Goal: Information Seeking & Learning: Learn about a topic

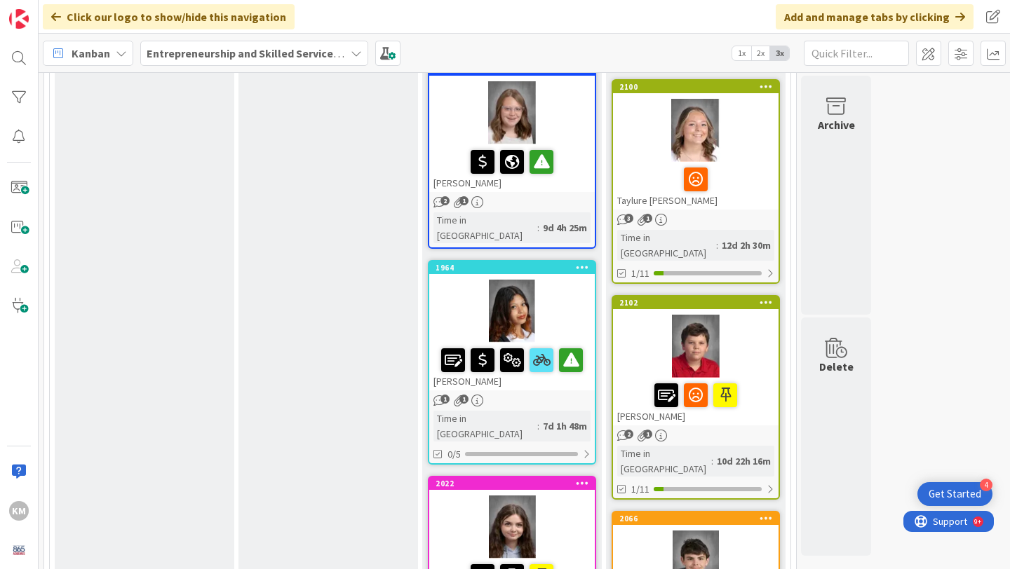
scroll to position [433, 0]
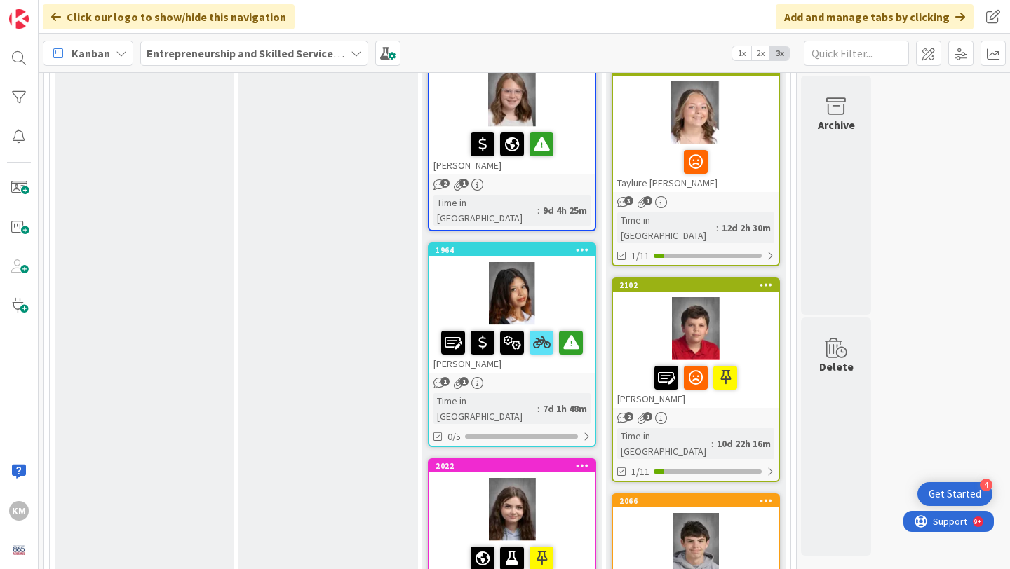
click at [577, 262] on div at bounding box center [511, 293] width 165 height 63
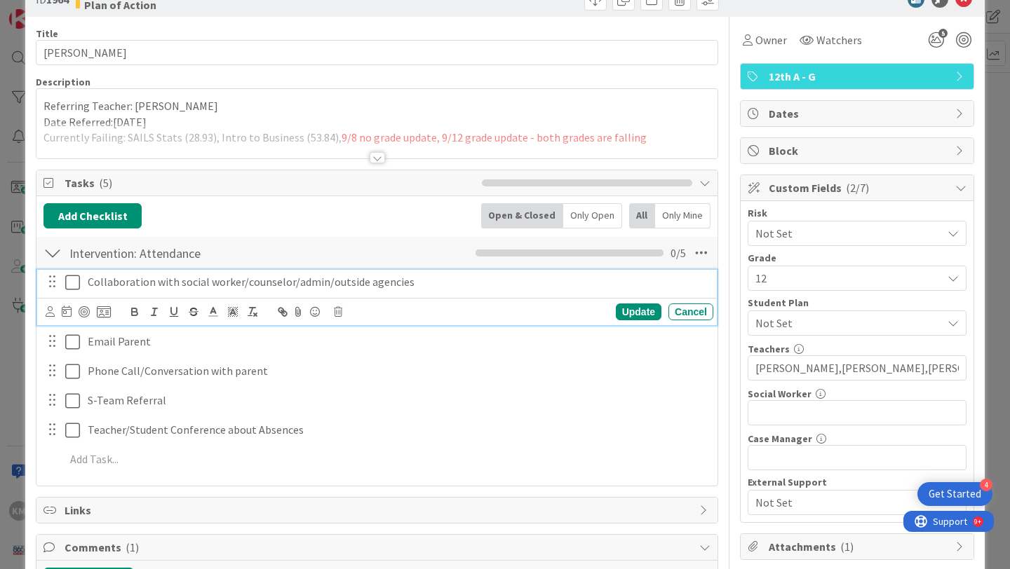
click at [77, 284] on icon at bounding box center [72, 282] width 15 height 17
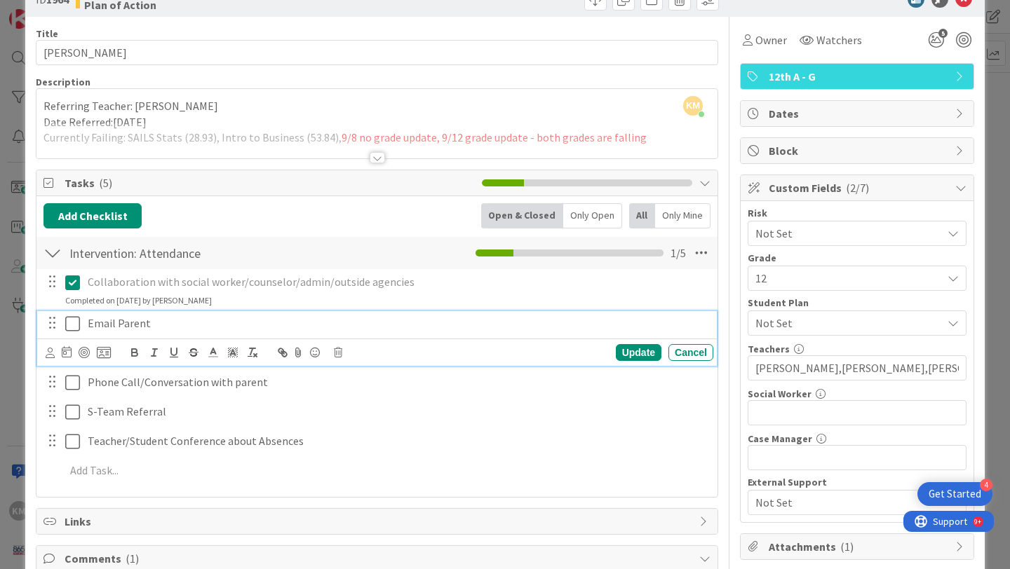
click at [72, 322] on icon at bounding box center [72, 324] width 15 height 17
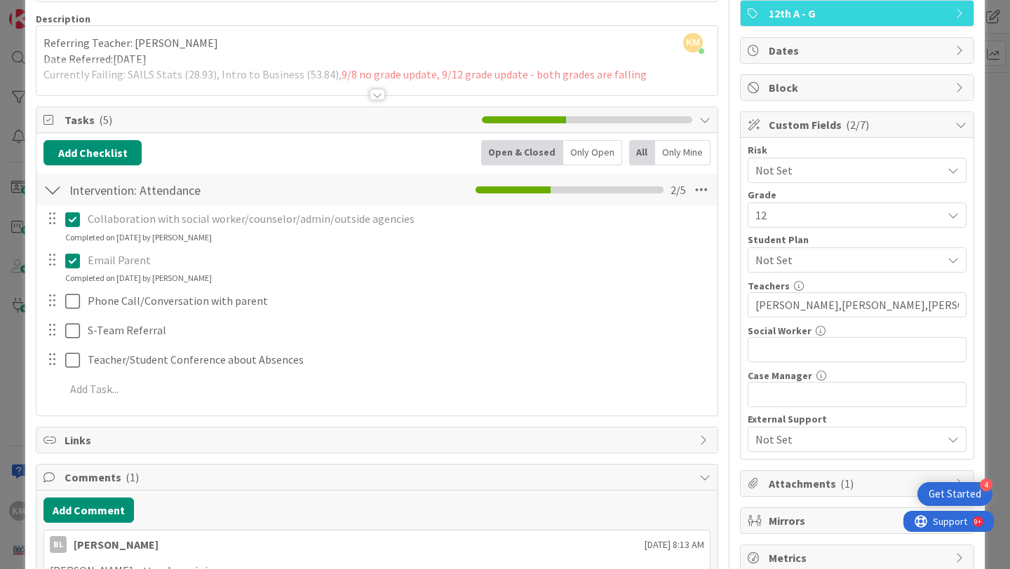
scroll to position [105, 0]
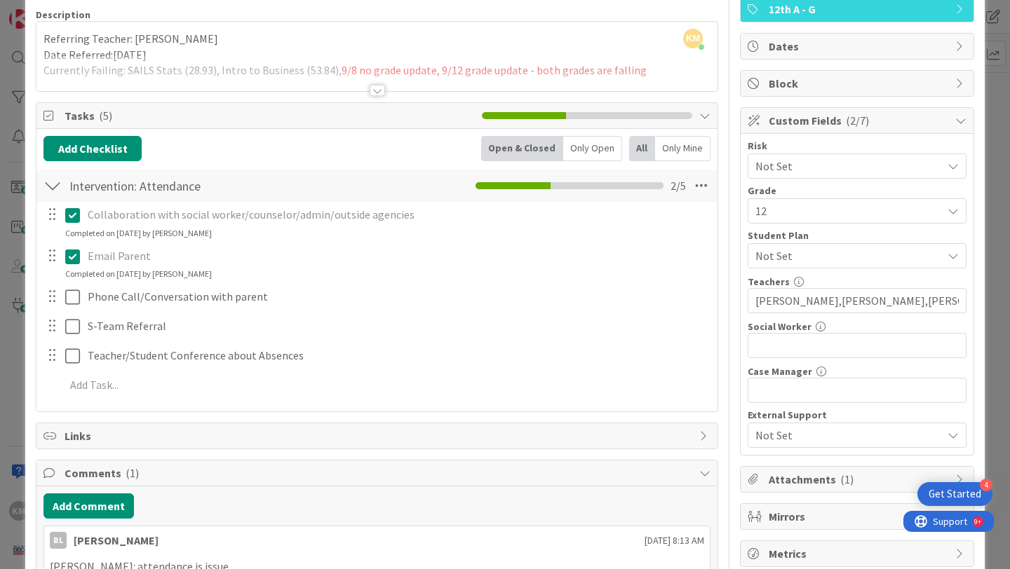
click at [382, 91] on div at bounding box center [377, 90] width 15 height 11
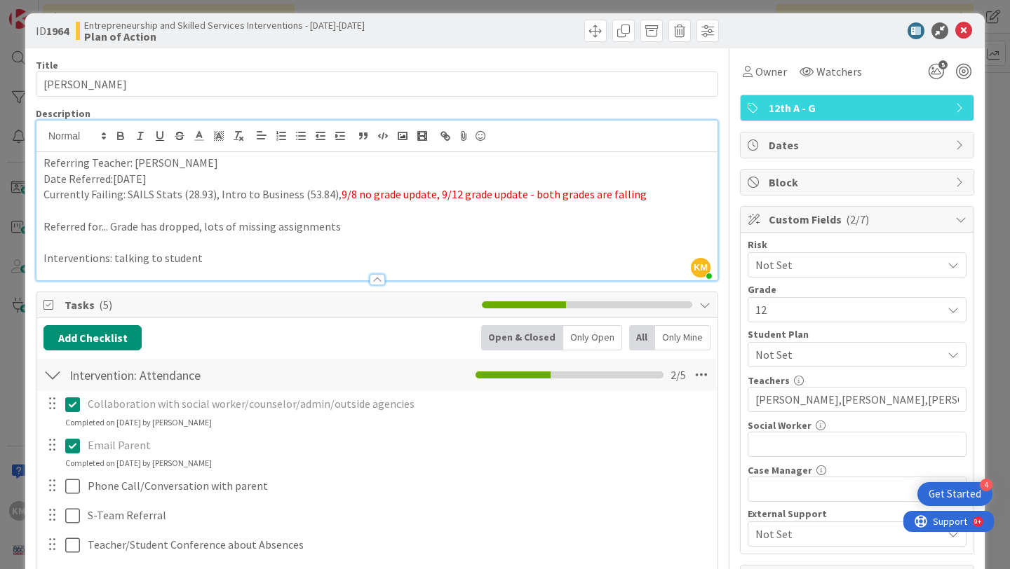
scroll to position [0, 0]
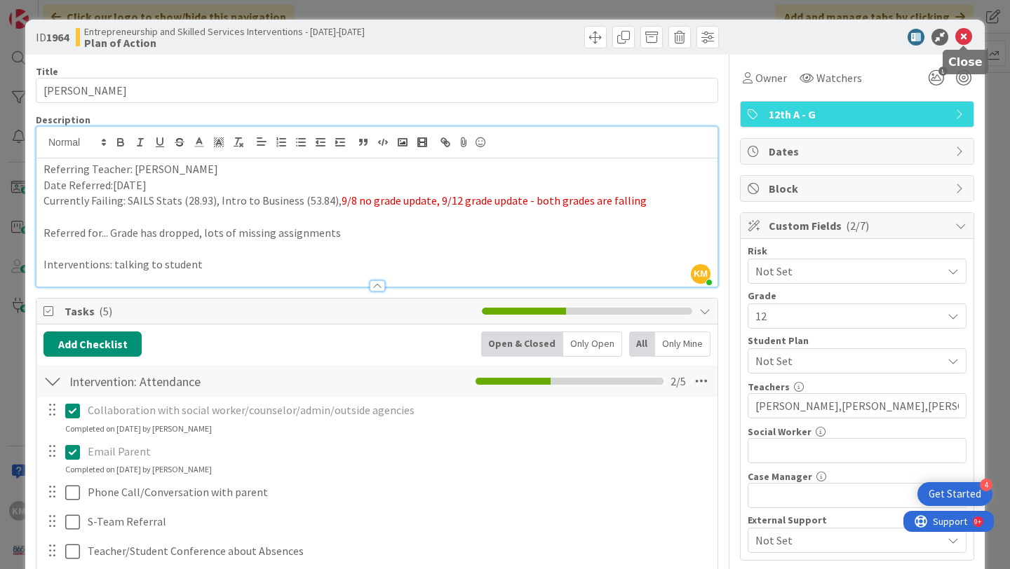
click at [967, 41] on icon at bounding box center [963, 37] width 17 height 17
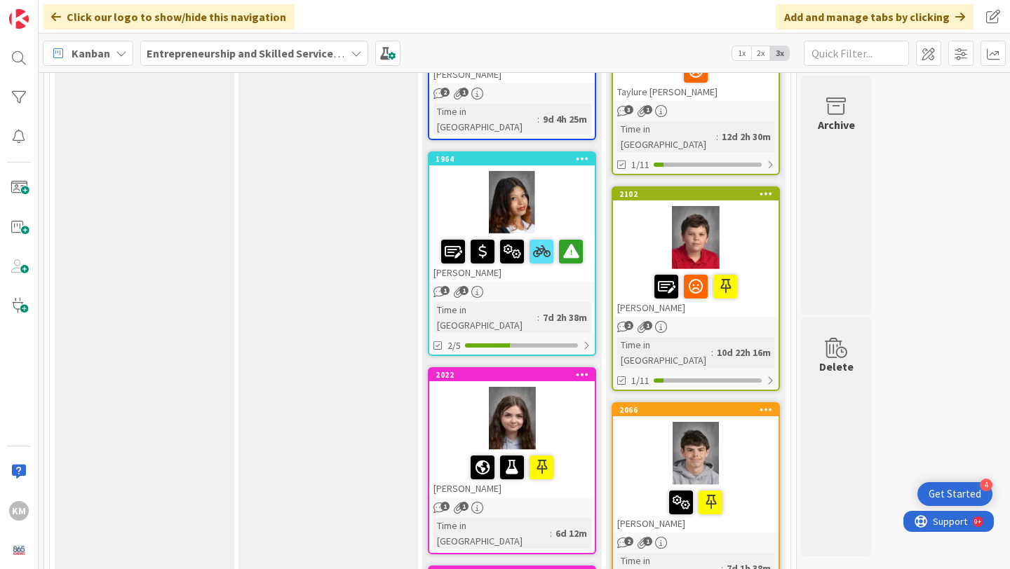
scroll to position [541, 0]
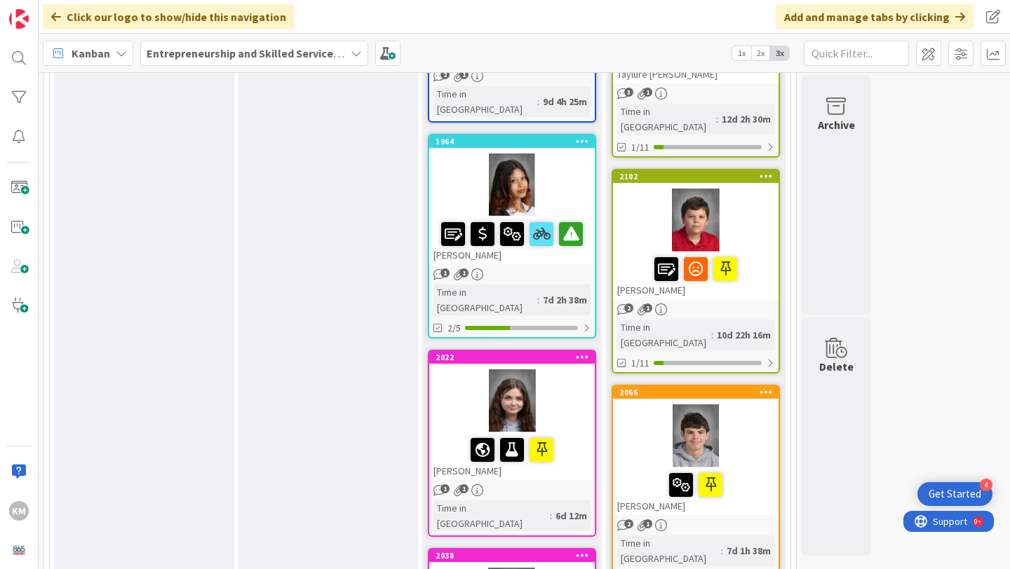
click at [577, 370] on div at bounding box center [511, 401] width 165 height 63
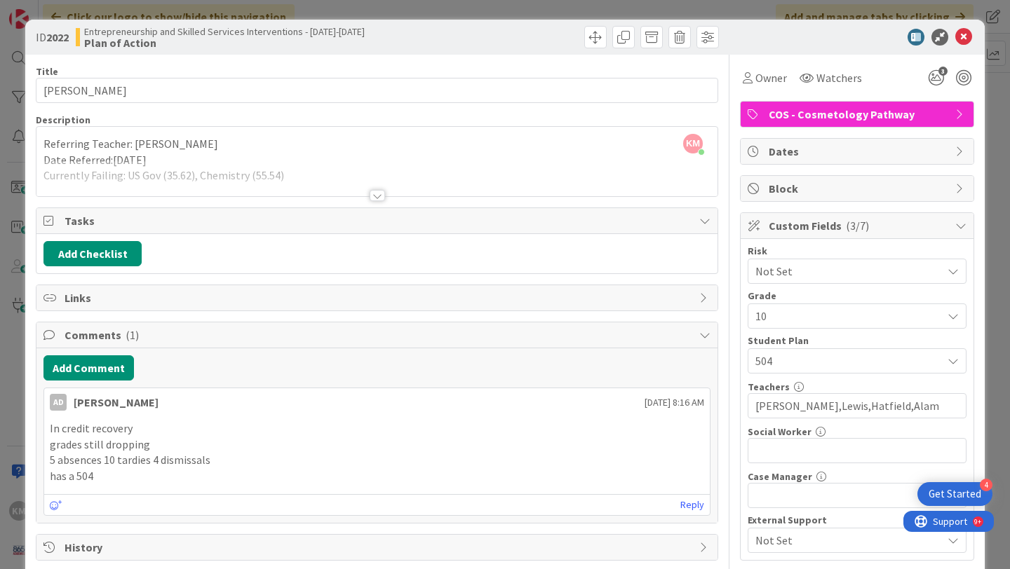
click at [377, 196] on div at bounding box center [377, 195] width 15 height 11
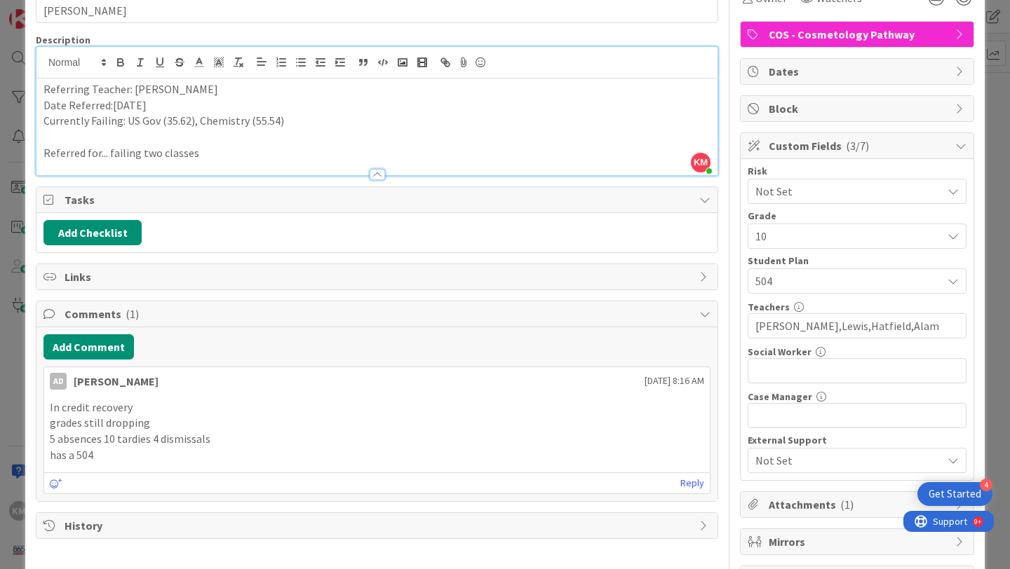
scroll to position [133, 0]
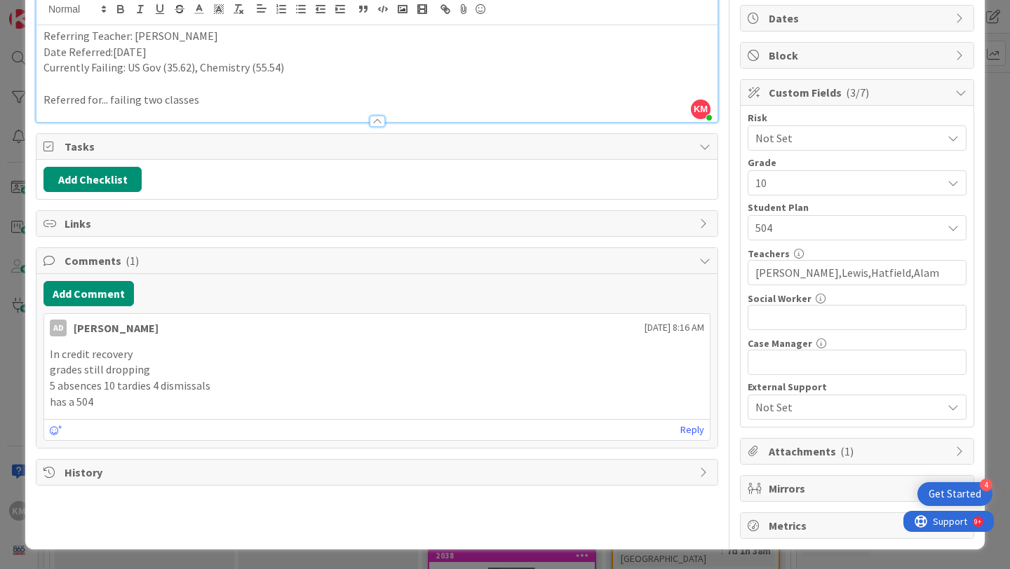
click at [705, 154] on div "Tasks" at bounding box center [376, 147] width 681 height 26
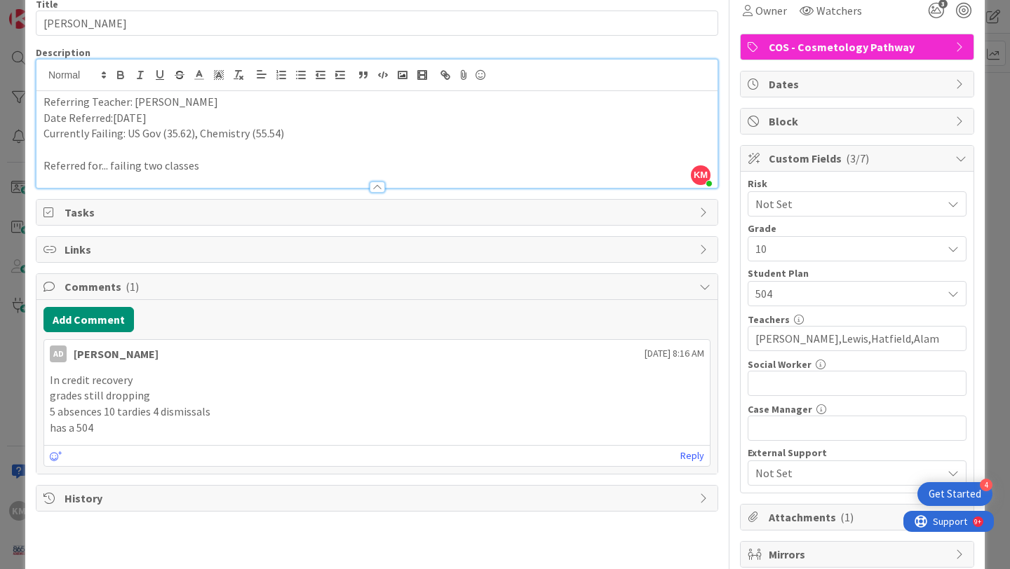
scroll to position [0, 0]
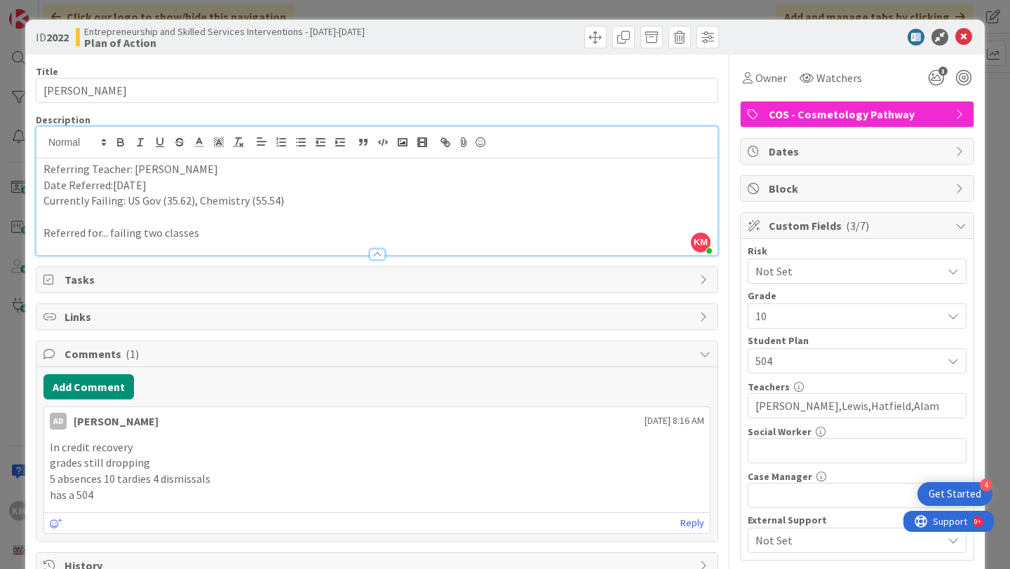
click at [121, 280] on span "Tasks" at bounding box center [379, 279] width 628 height 17
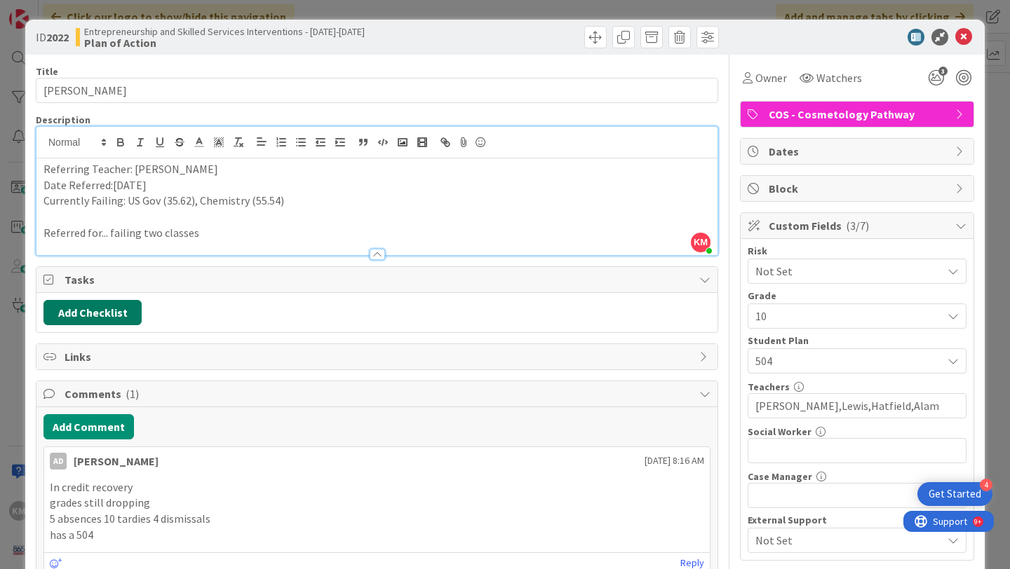
click at [119, 309] on button "Add Checklist" at bounding box center [92, 312] width 98 height 25
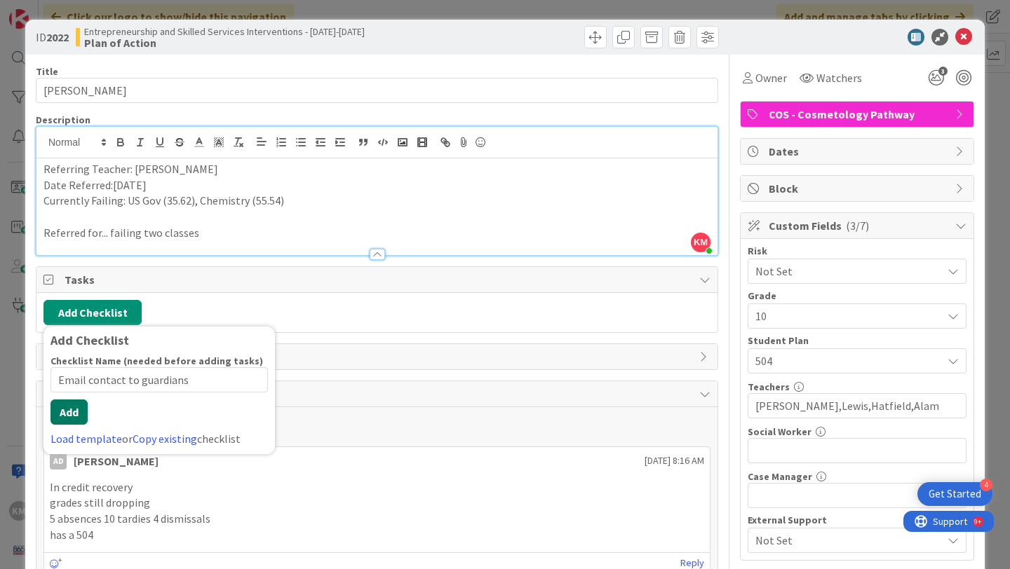
type input "Email contact to guardians"
click at [81, 426] on div "Checklist Name (needed before adding tasks) 26 / 64 Email contact to guardians …" at bounding box center [158, 401] width 217 height 93
click at [408, 328] on div "Add Checklist Add Checklist Checklist Name (needed before adding tasks) 26 / 64…" at bounding box center [376, 312] width 681 height 39
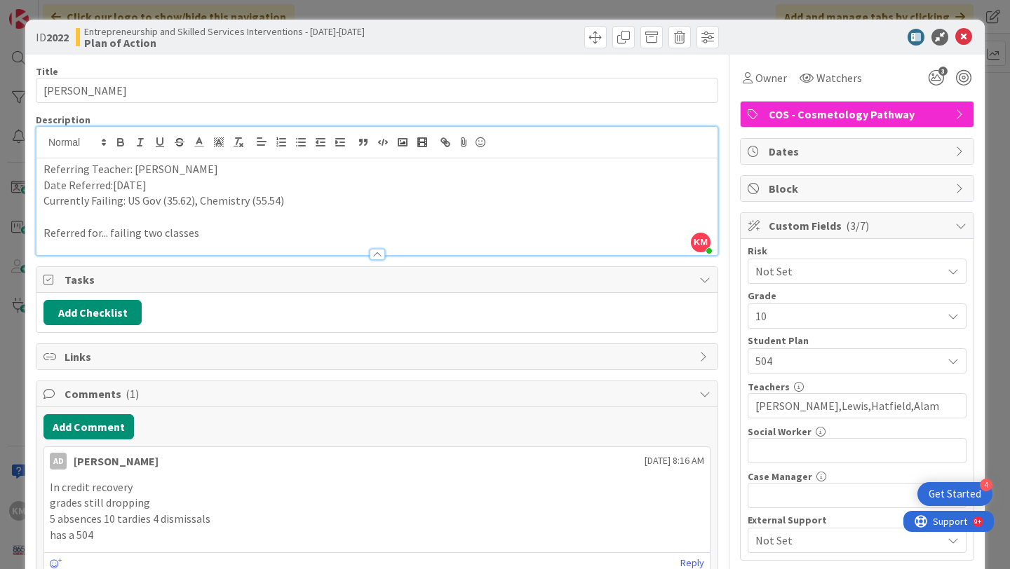
click at [710, 280] on div "Tasks" at bounding box center [376, 280] width 681 height 26
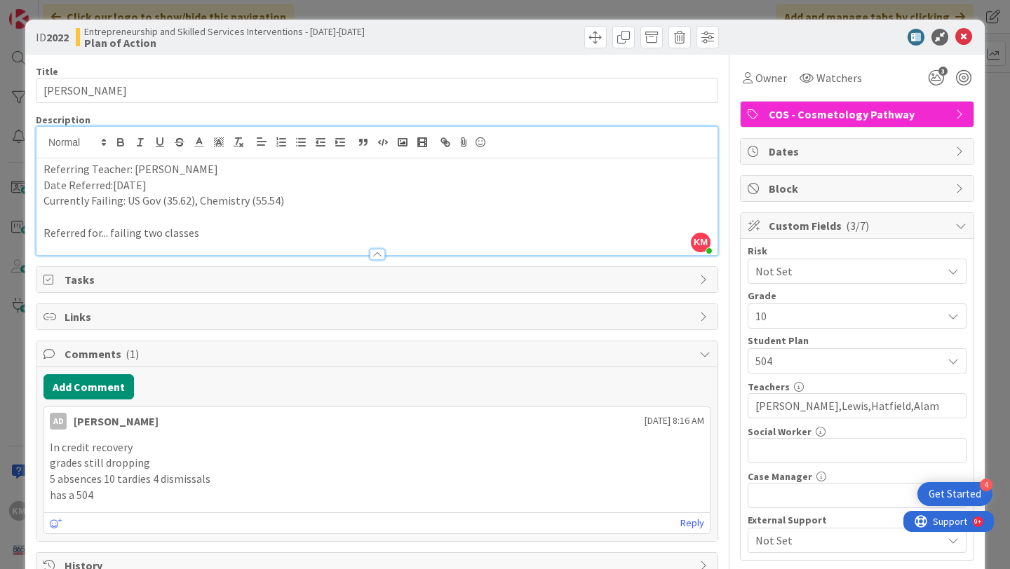
click at [710, 284] on div "Tasks" at bounding box center [376, 279] width 681 height 25
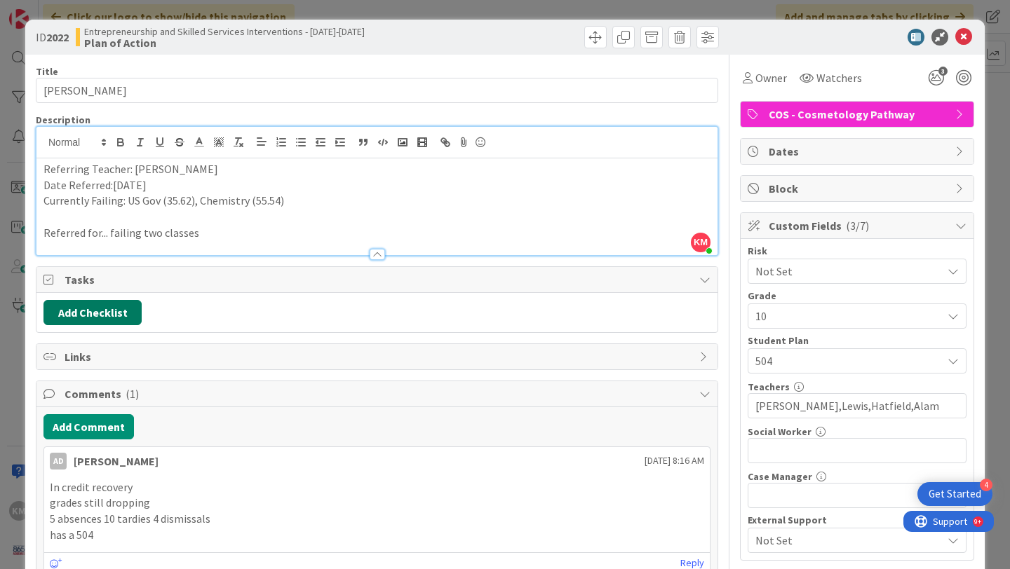
click at [100, 316] on button "Add Checklist" at bounding box center [92, 312] width 98 height 25
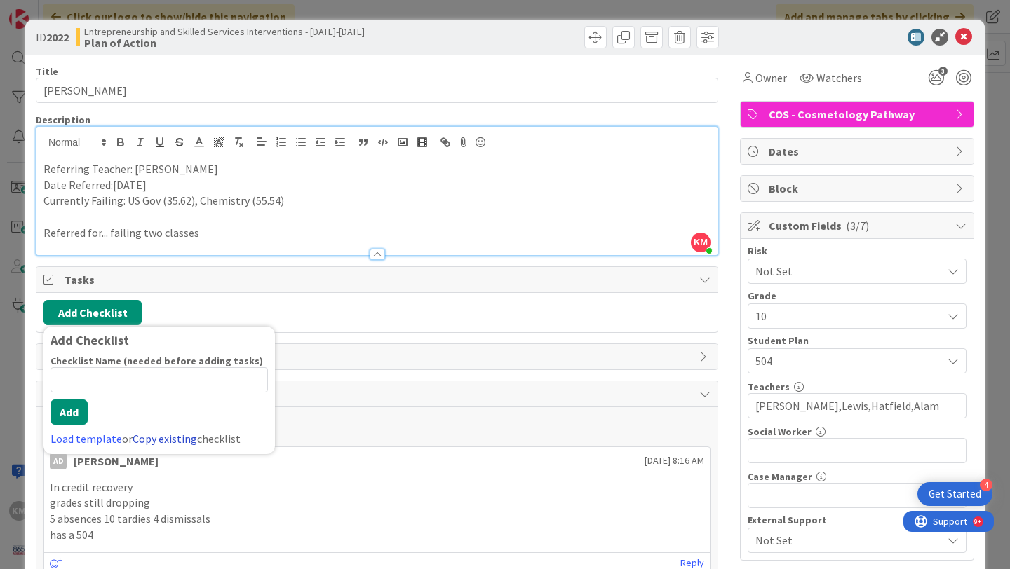
click at [151, 442] on link "Copy existing" at bounding box center [165, 439] width 65 height 14
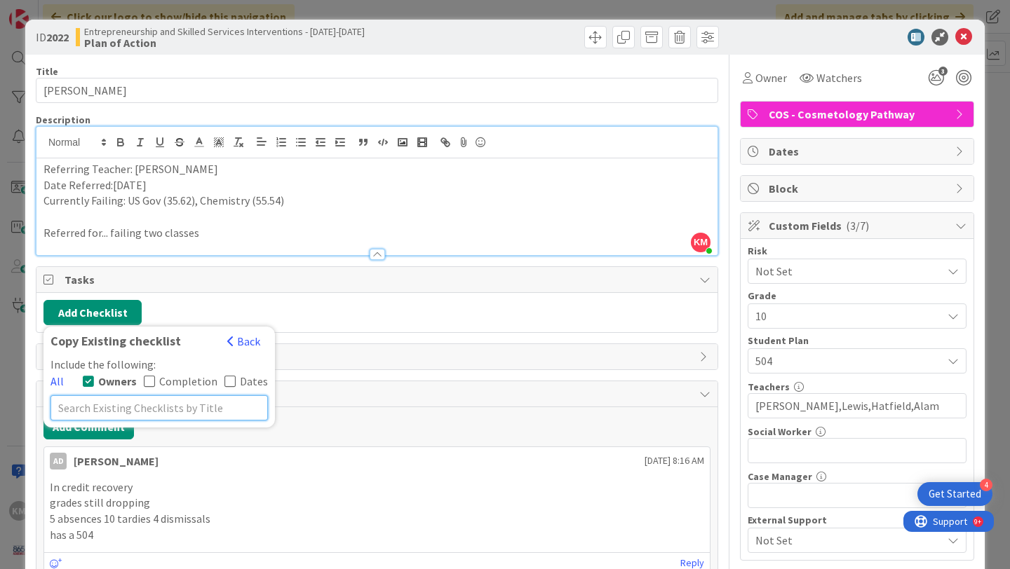
click at [182, 412] on input "text" at bounding box center [158, 407] width 217 height 25
click at [243, 341] on button "Back" at bounding box center [243, 341] width 34 height 15
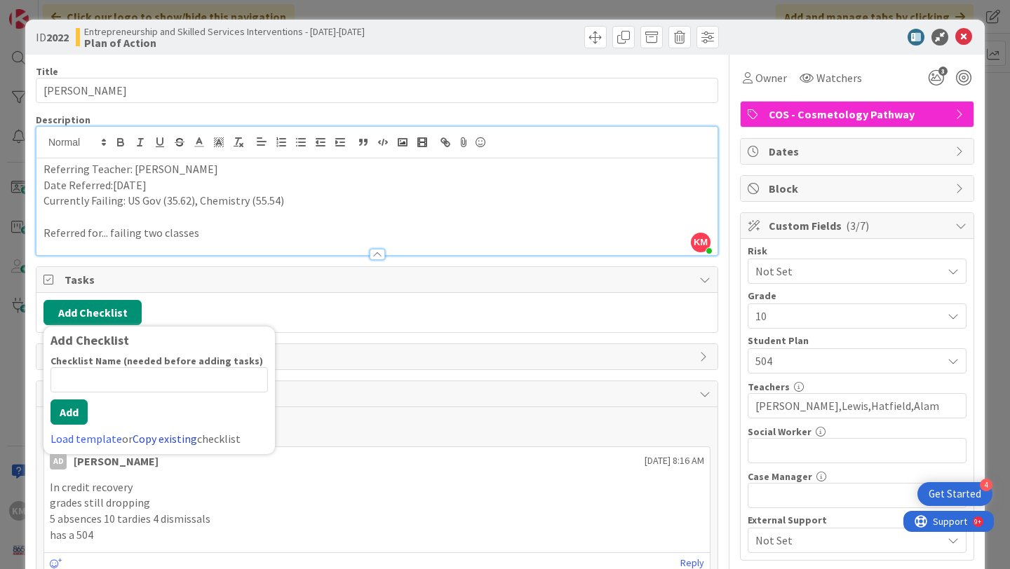
click at [149, 440] on link "Copy existing" at bounding box center [165, 439] width 65 height 14
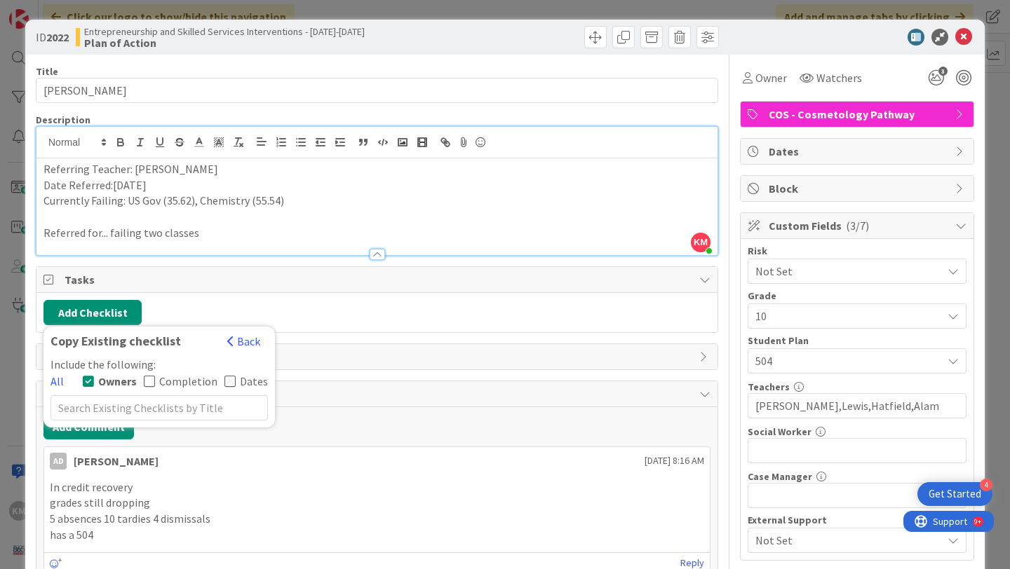
click at [100, 385] on span "Owners" at bounding box center [117, 381] width 39 height 11
click at [109, 383] on span "Owners" at bounding box center [117, 381] width 36 height 11
click at [236, 344] on button "Back" at bounding box center [243, 341] width 34 height 15
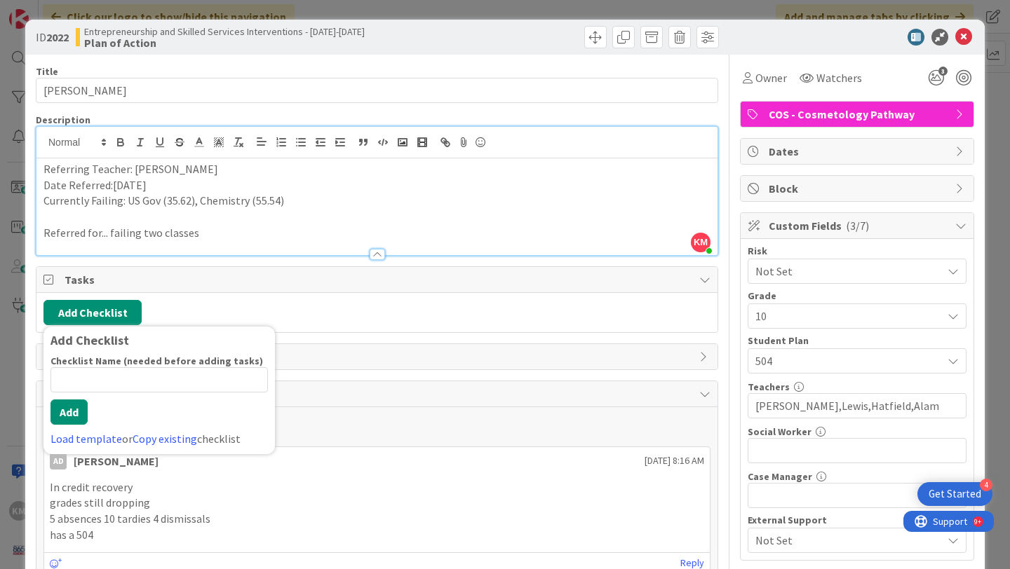
click at [366, 275] on span "Tasks" at bounding box center [379, 279] width 628 height 17
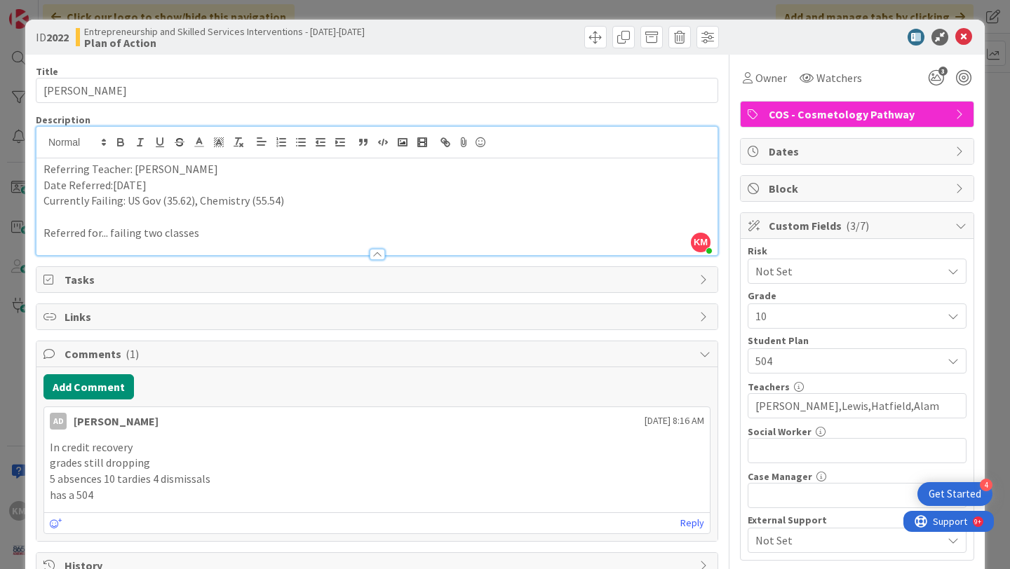
click at [290, 277] on span "Tasks" at bounding box center [379, 279] width 628 height 17
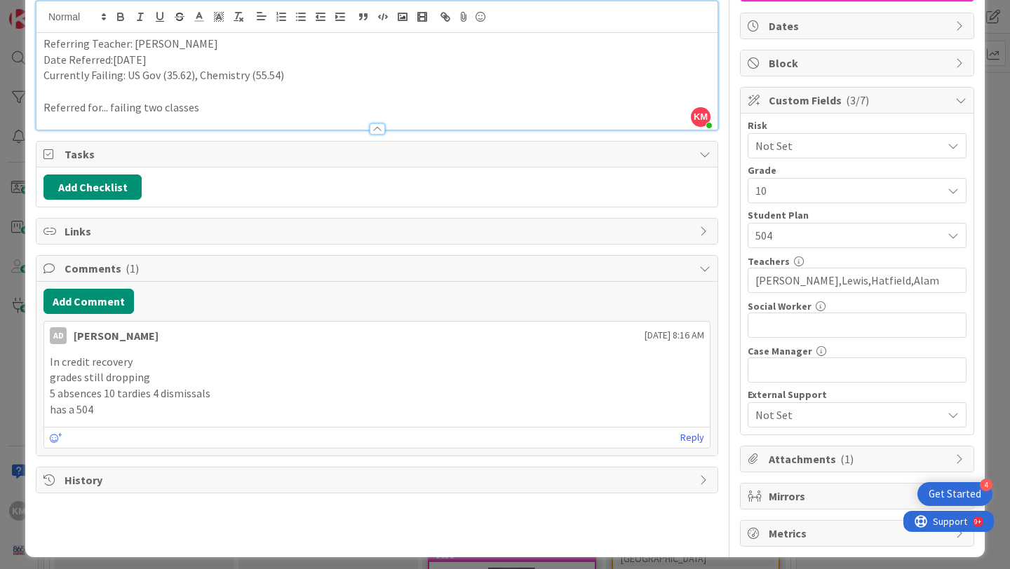
scroll to position [133, 0]
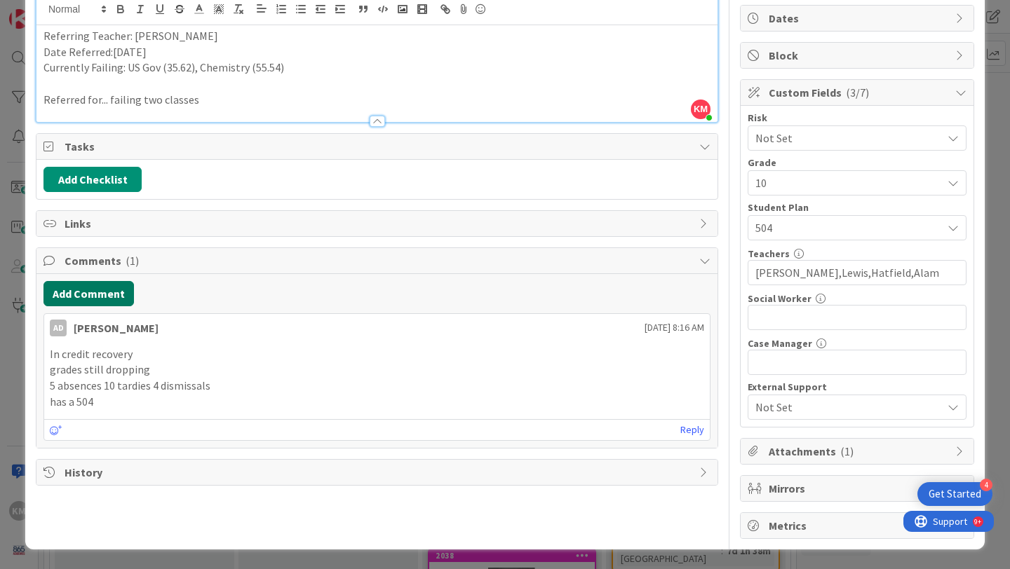
click at [102, 297] on button "Add Comment" at bounding box center [88, 293] width 90 height 25
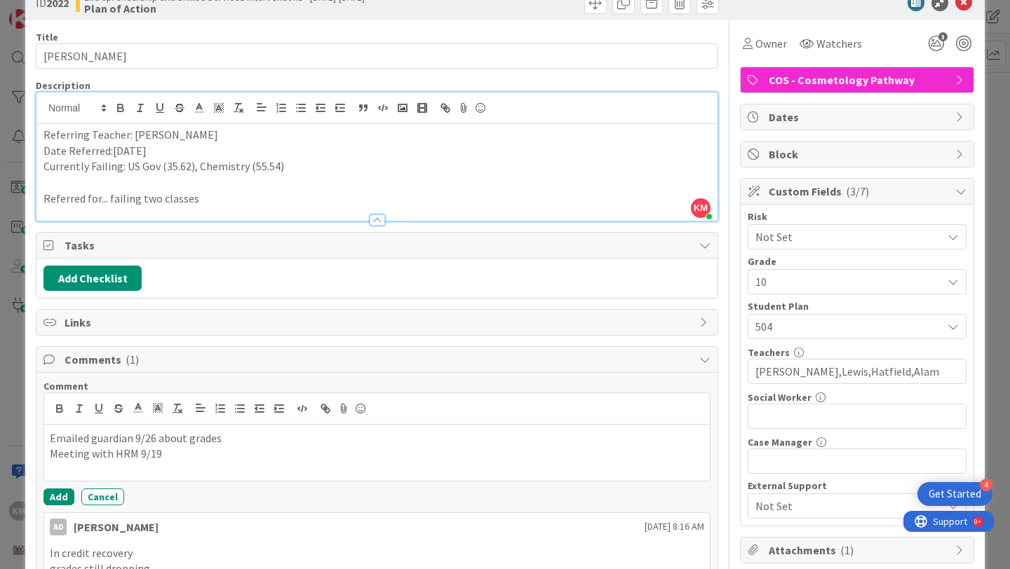
scroll to position [0, 0]
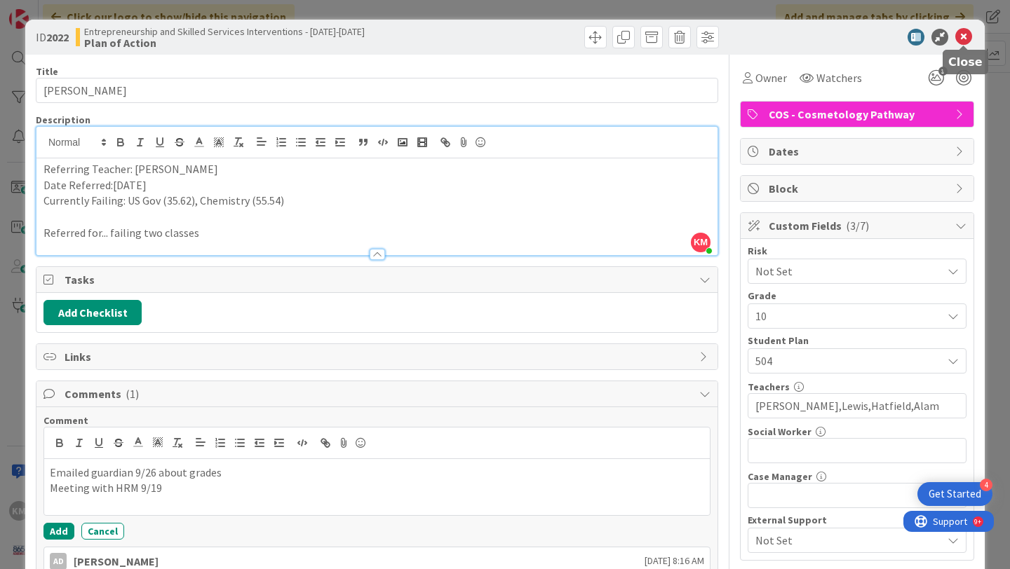
click at [965, 36] on icon at bounding box center [963, 37] width 17 height 17
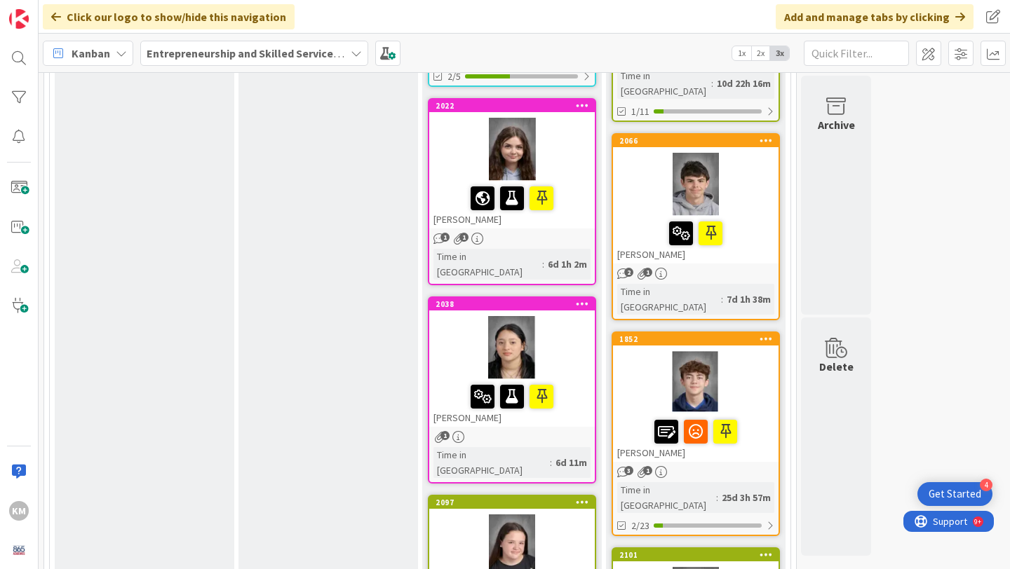
scroll to position [786, 0]
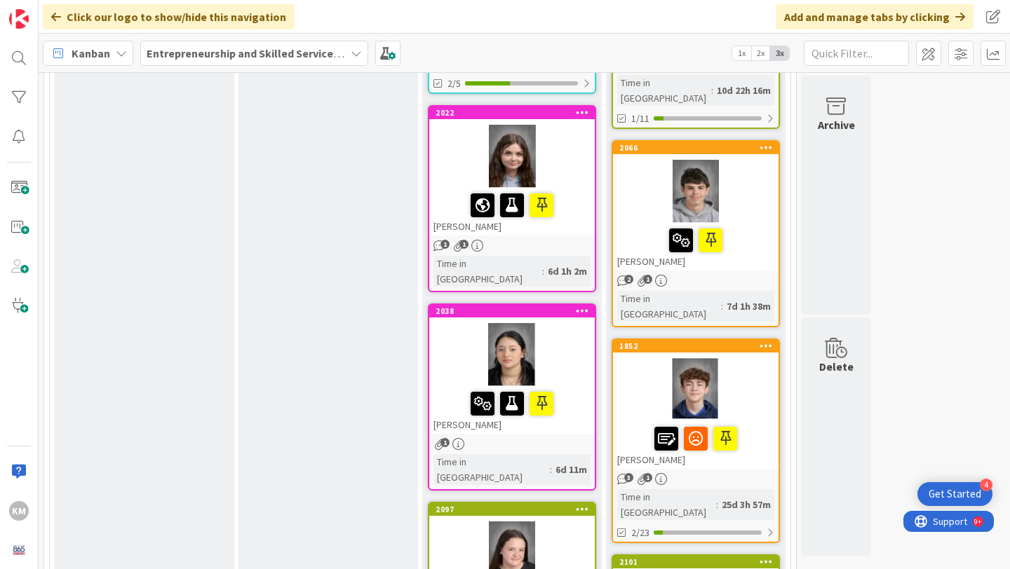
click at [569, 323] on div at bounding box center [511, 354] width 165 height 63
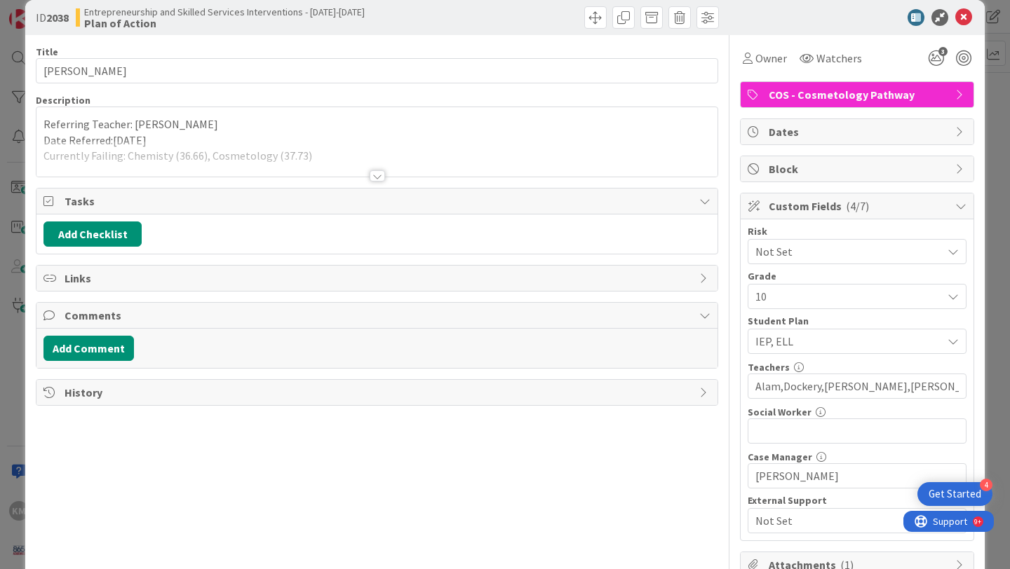
scroll to position [18, 0]
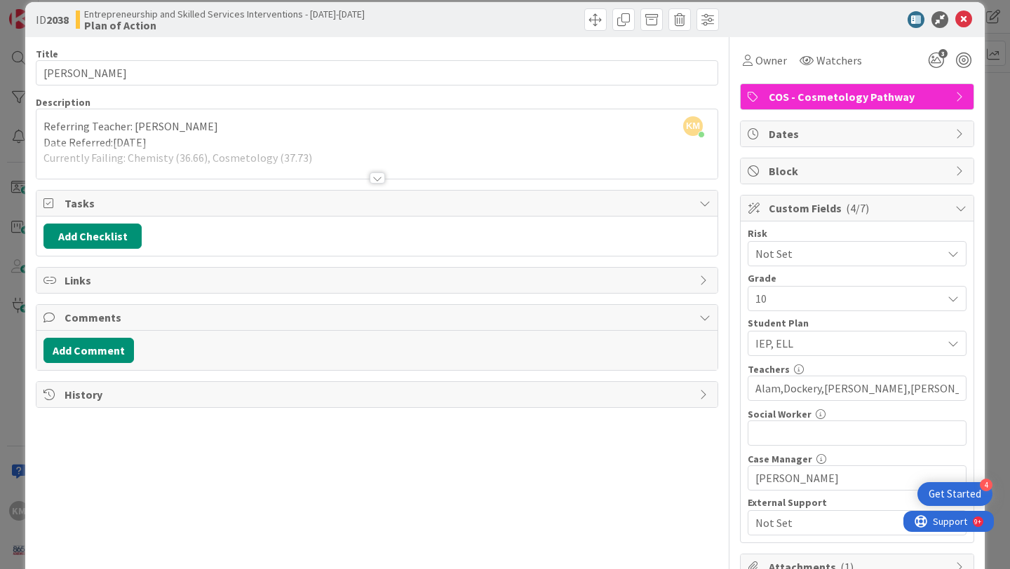
click at [377, 179] on div at bounding box center [377, 178] width 15 height 11
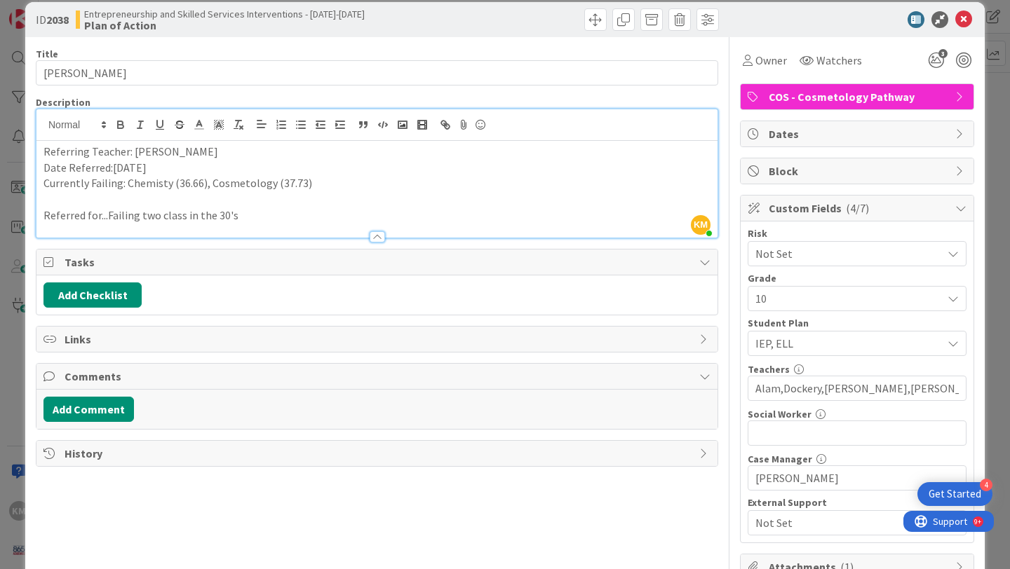
click at [293, 219] on p "Referred for...Failing two class in the 30's" at bounding box center [376, 216] width 667 height 16
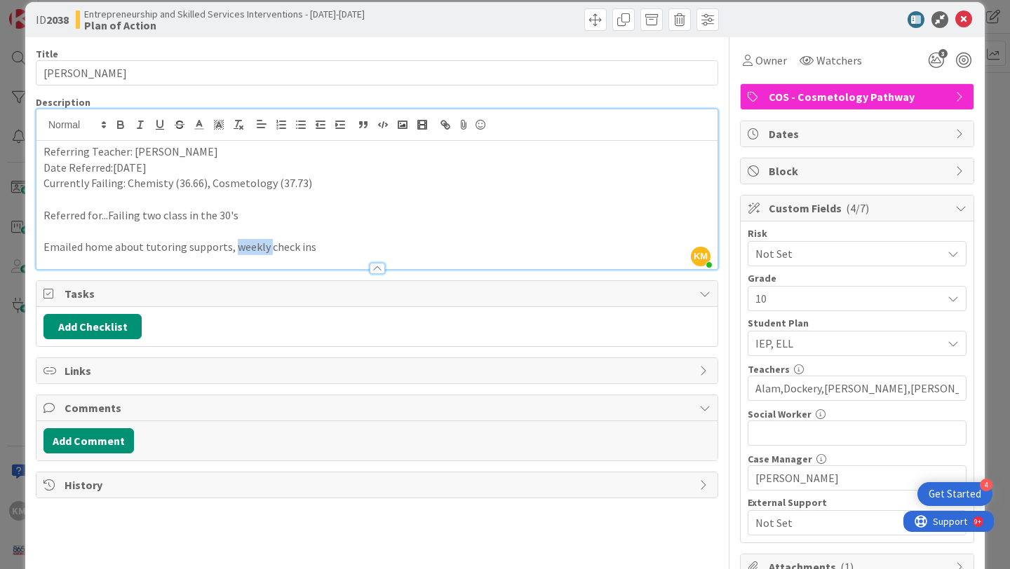
drag, startPoint x: 267, startPoint y: 248, endPoint x: 231, endPoint y: 248, distance: 35.8
click at [231, 248] on p "Emailed home about tutoring supports, weekly check ins" at bounding box center [376, 247] width 667 height 16
click at [296, 243] on p "Emailed home about tutoring supports, SC check ins" at bounding box center [376, 247] width 667 height 16
click at [149, 184] on p "Currently Failing: Chemisty (36.66), Cosmetology (37.73)" at bounding box center [376, 183] width 667 height 16
click at [161, 184] on p "Currently Failing: Chemisty (36.66), Cosmetology (37.73)" at bounding box center [376, 183] width 667 height 16
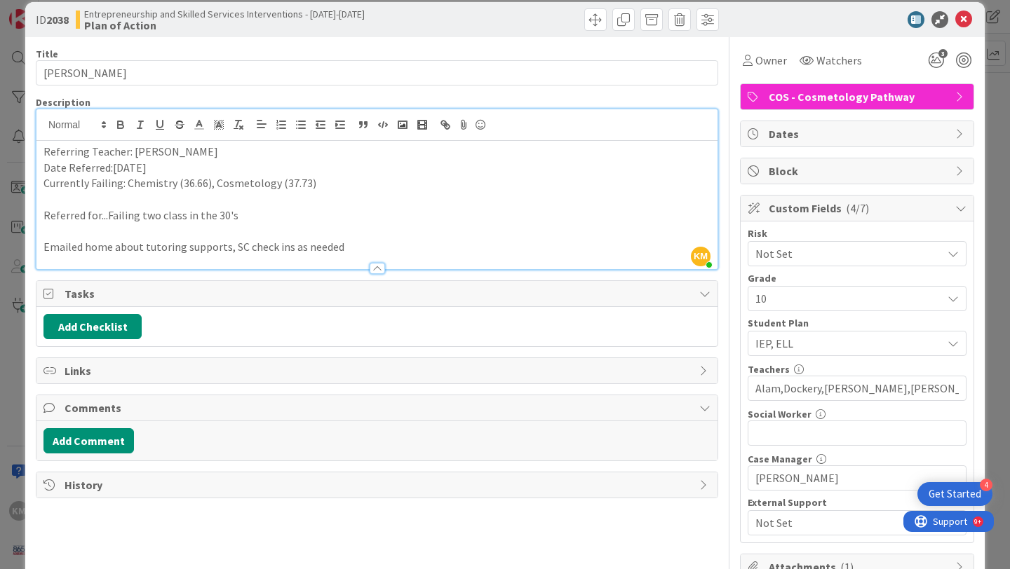
click at [391, 245] on p "Emailed home about tutoring supports, SC check ins as needed" at bounding box center [376, 247] width 667 height 16
click at [968, 23] on icon at bounding box center [963, 19] width 17 height 17
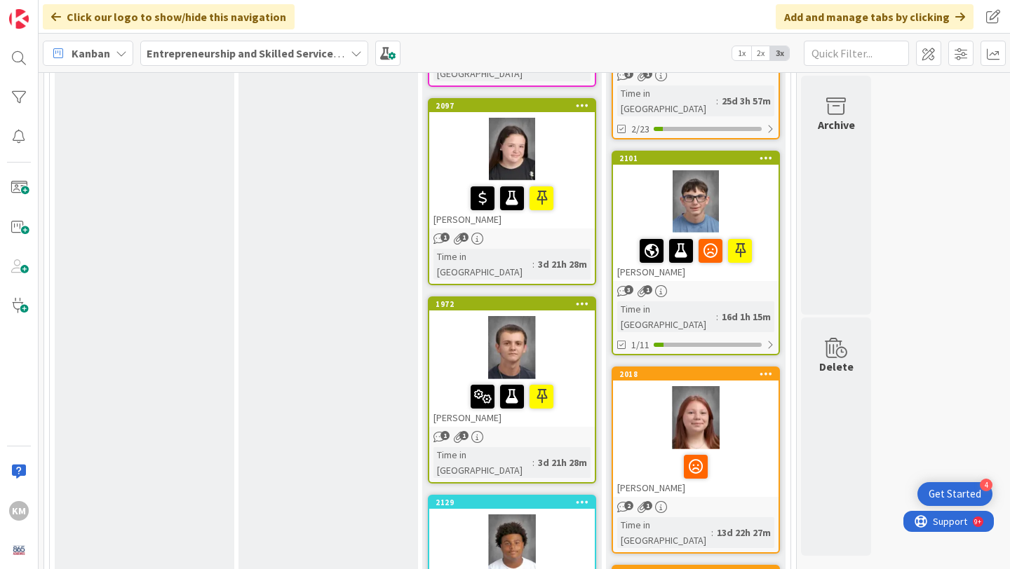
scroll to position [1200, 0]
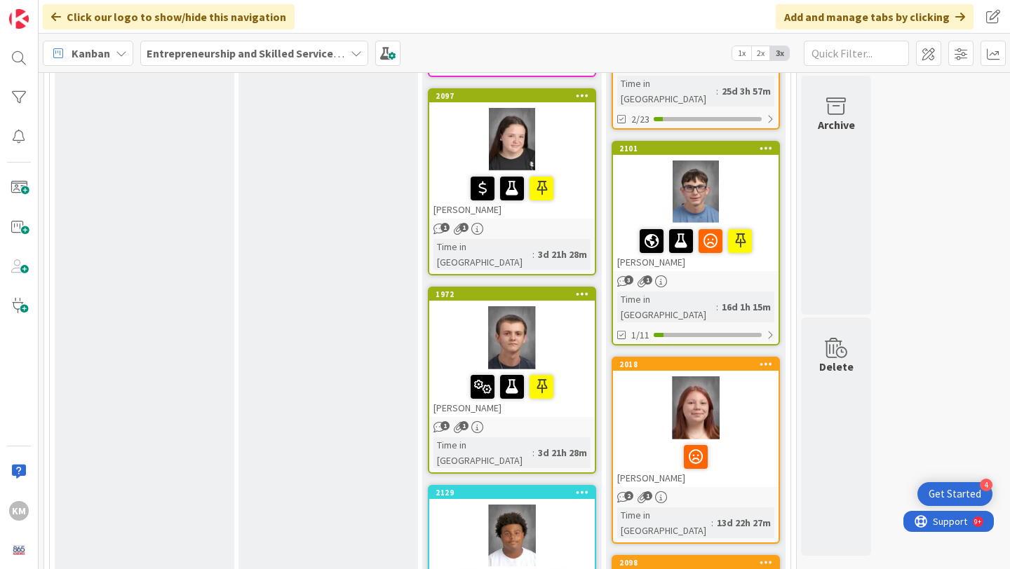
click at [580, 306] on div at bounding box center [511, 337] width 165 height 63
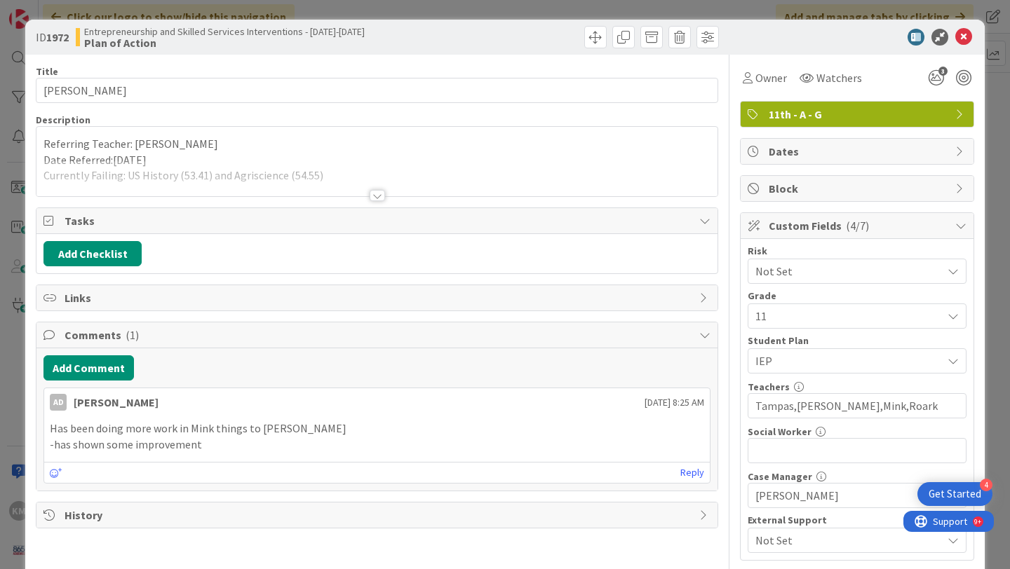
click at [374, 196] on div at bounding box center [377, 195] width 15 height 11
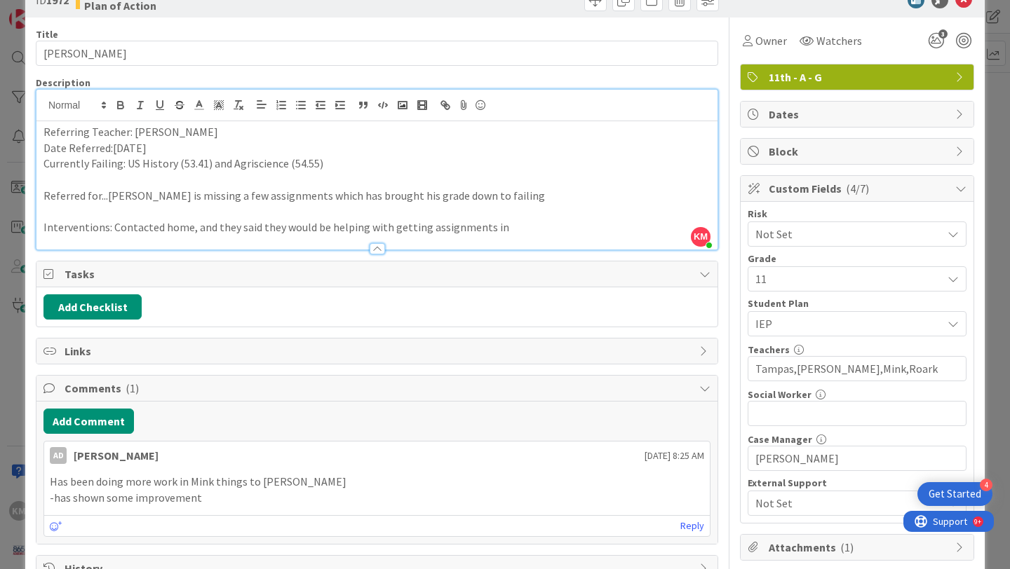
scroll to position [21, 0]
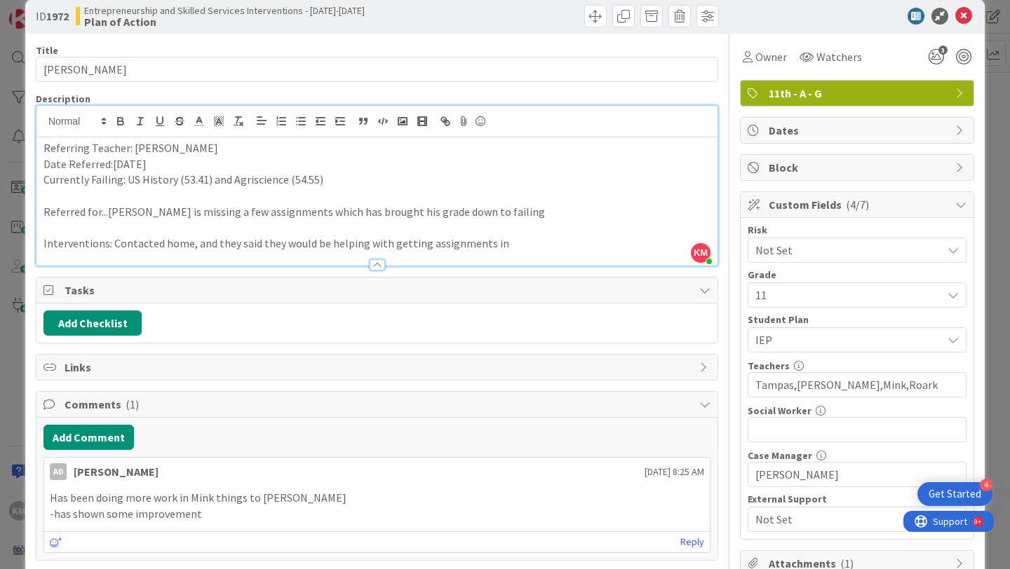
click at [510, 243] on p "Interventions: Contacted home, and they said they would be helping with getting…" at bounding box center [376, 244] width 667 height 16
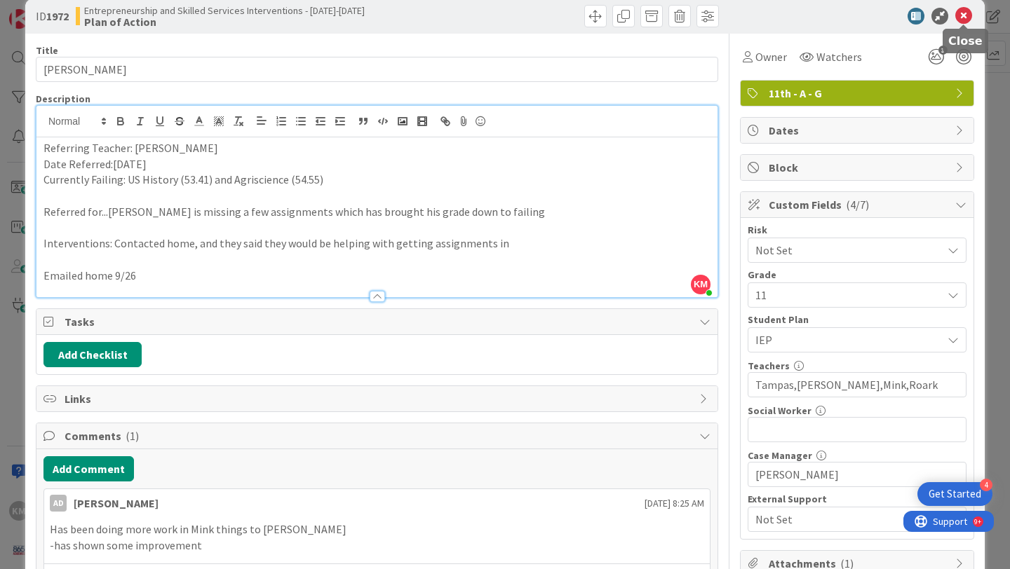
click at [966, 20] on icon at bounding box center [963, 16] width 17 height 17
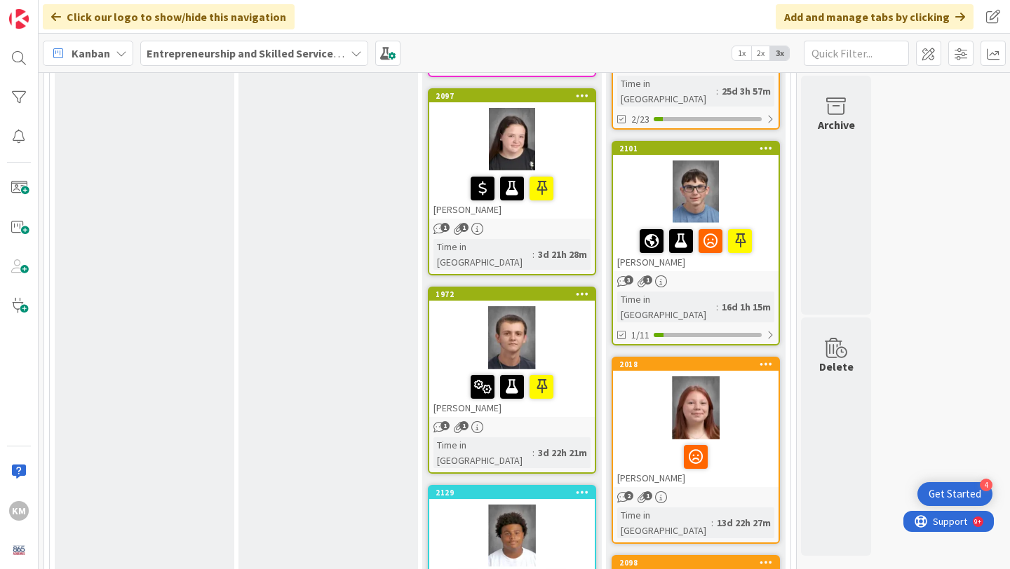
click at [570, 505] on div at bounding box center [511, 536] width 165 height 63
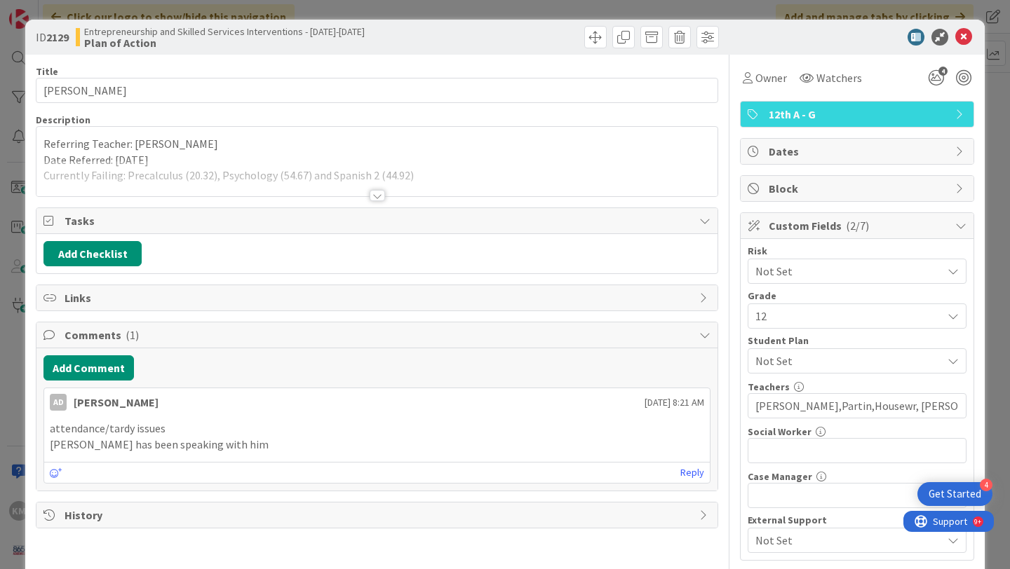
click at [379, 196] on div at bounding box center [377, 195] width 15 height 11
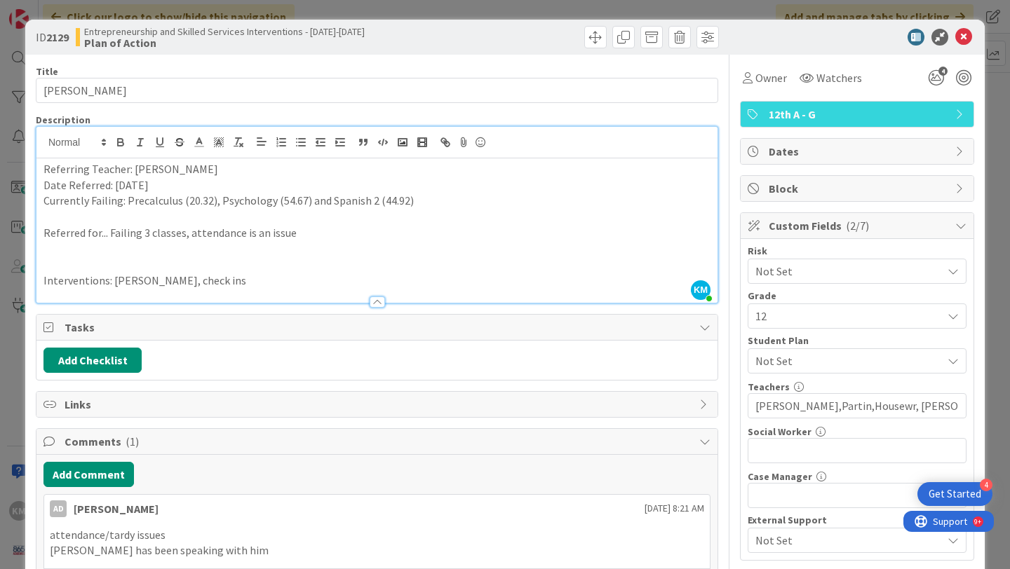
click at [266, 285] on p "Interventions: [PERSON_NAME], check ins" at bounding box center [376, 281] width 667 height 16
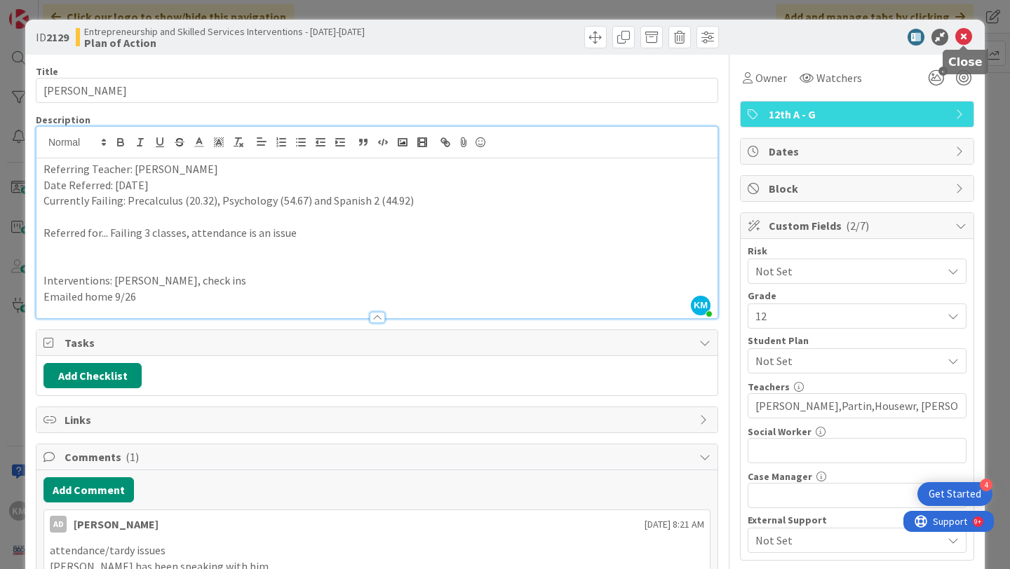
click at [969, 42] on icon at bounding box center [963, 37] width 17 height 17
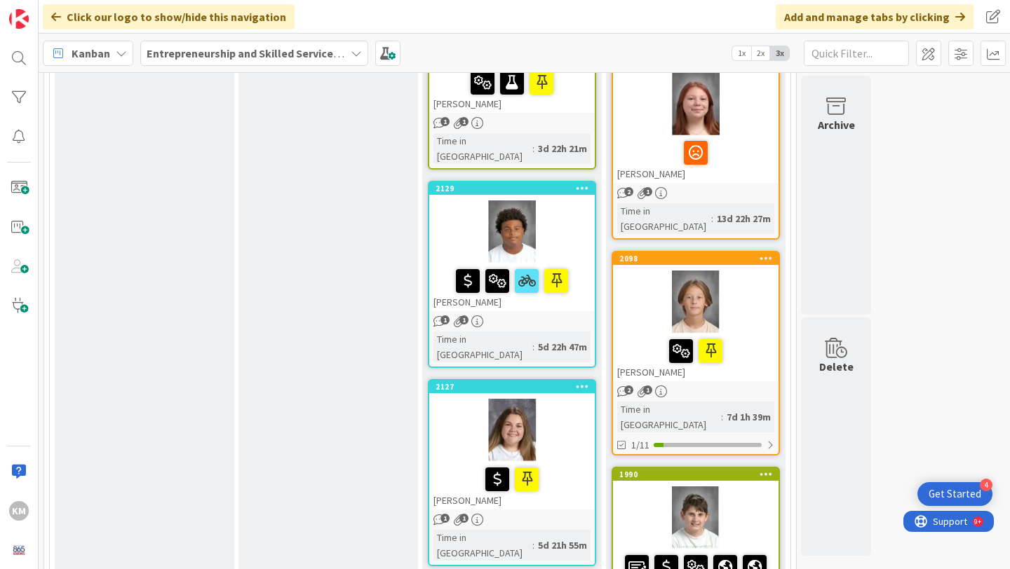
scroll to position [1517, 0]
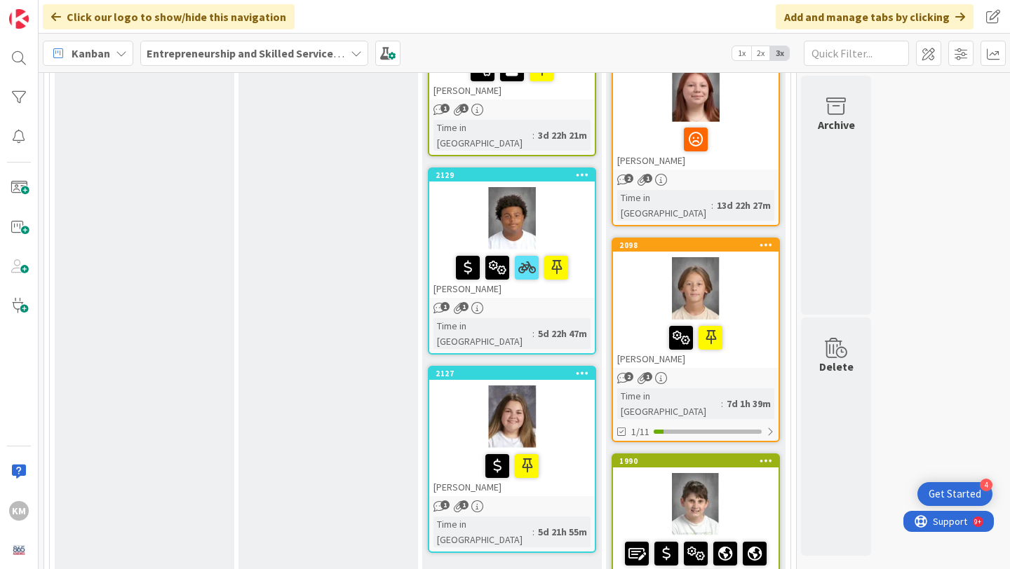
click at [569, 386] on div at bounding box center [511, 417] width 165 height 63
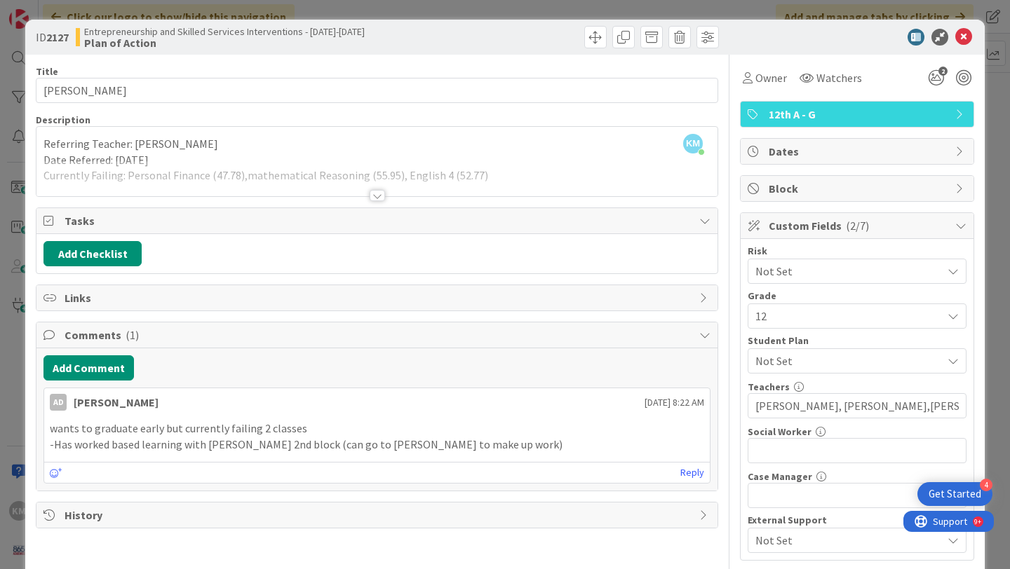
click at [379, 194] on div at bounding box center [377, 195] width 15 height 11
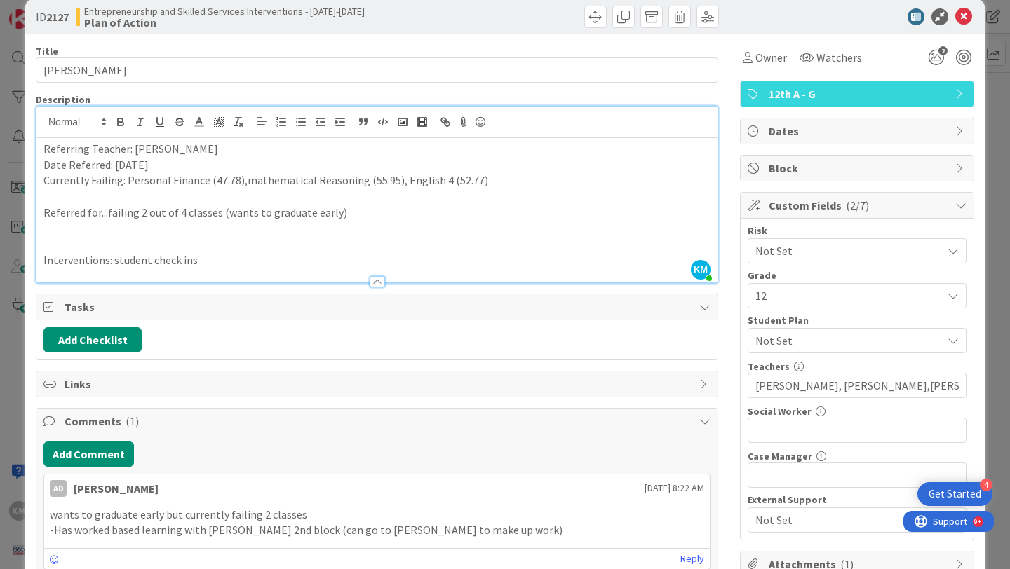
scroll to position [25, 0]
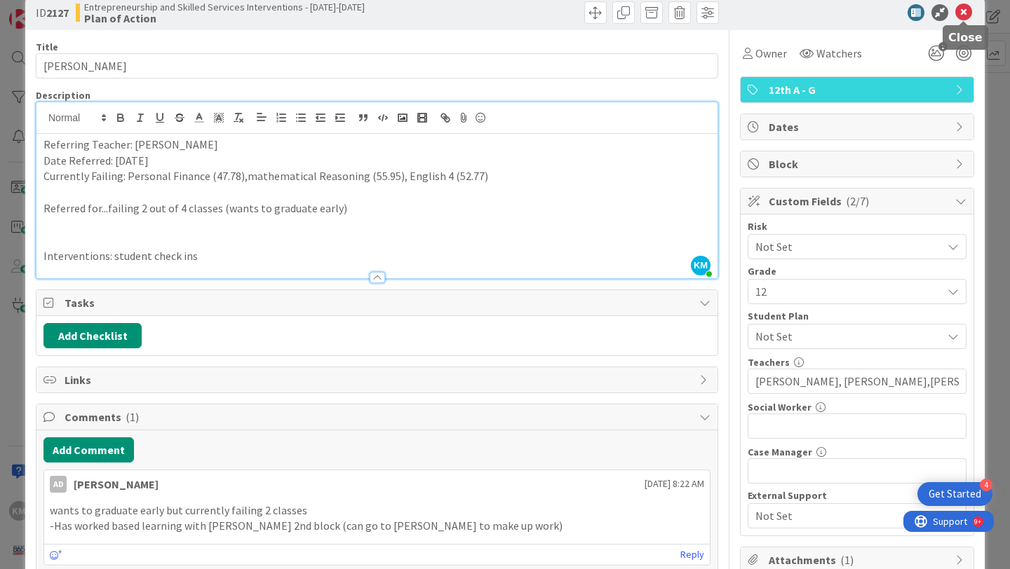
click at [963, 18] on icon at bounding box center [963, 12] width 17 height 17
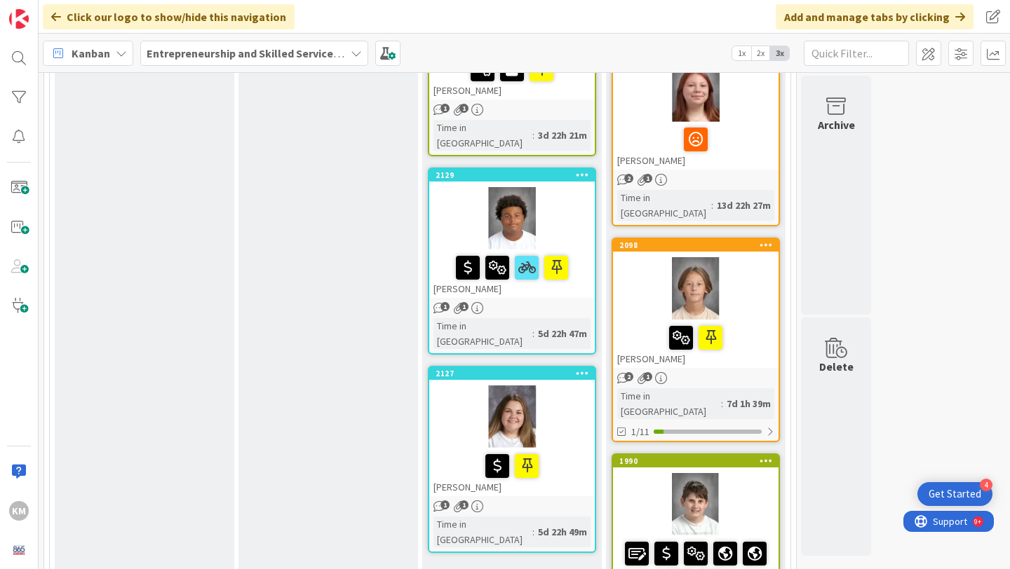
click at [752, 473] on div at bounding box center [695, 504] width 165 height 63
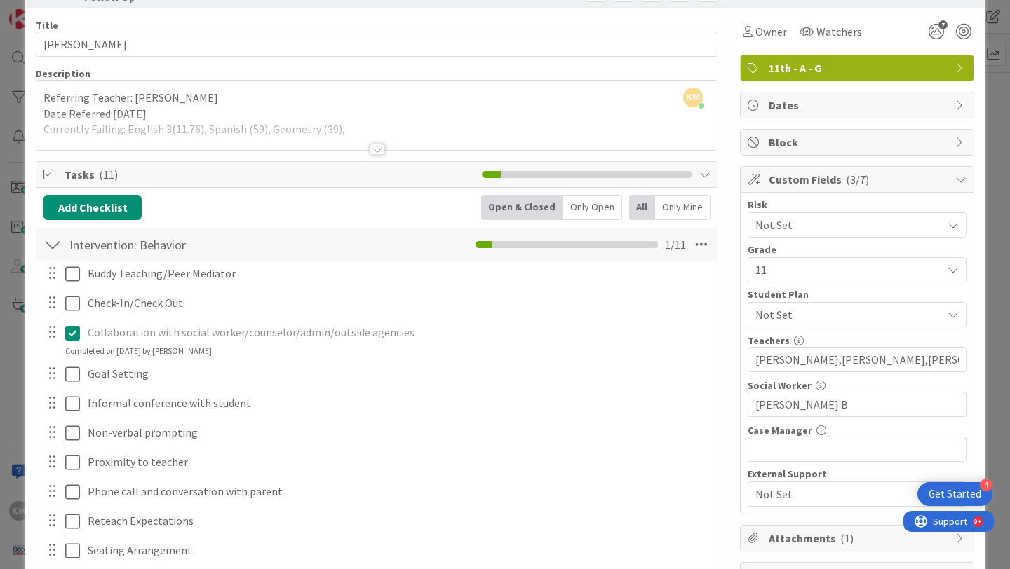
scroll to position [16, 0]
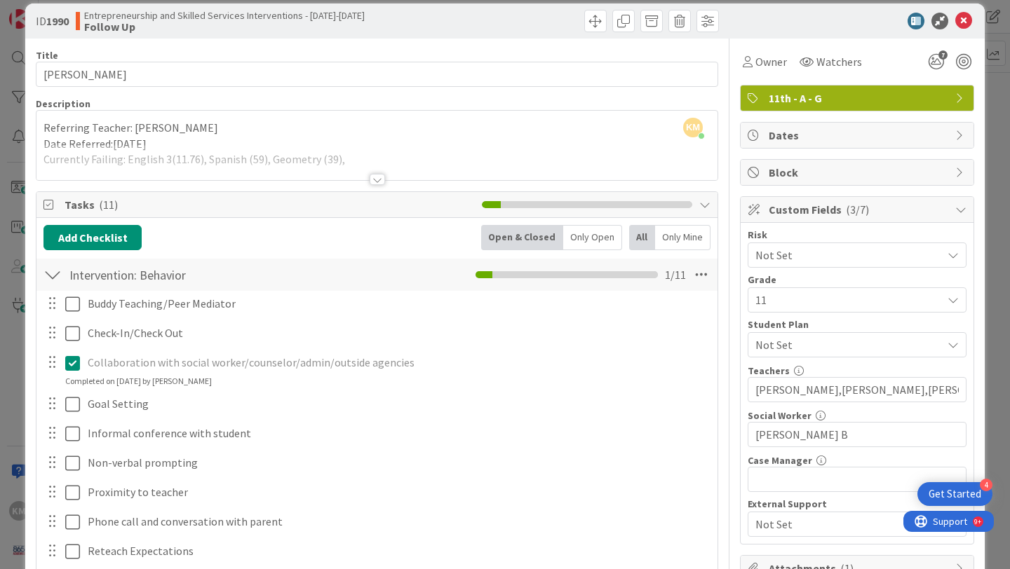
click at [377, 180] on div at bounding box center [377, 179] width 15 height 11
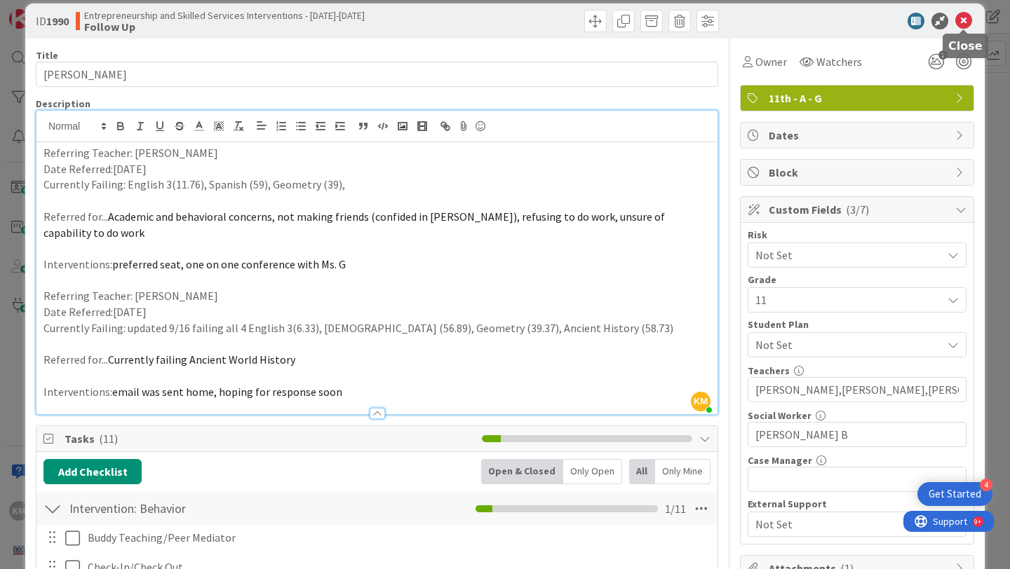
click at [960, 24] on icon at bounding box center [963, 21] width 17 height 17
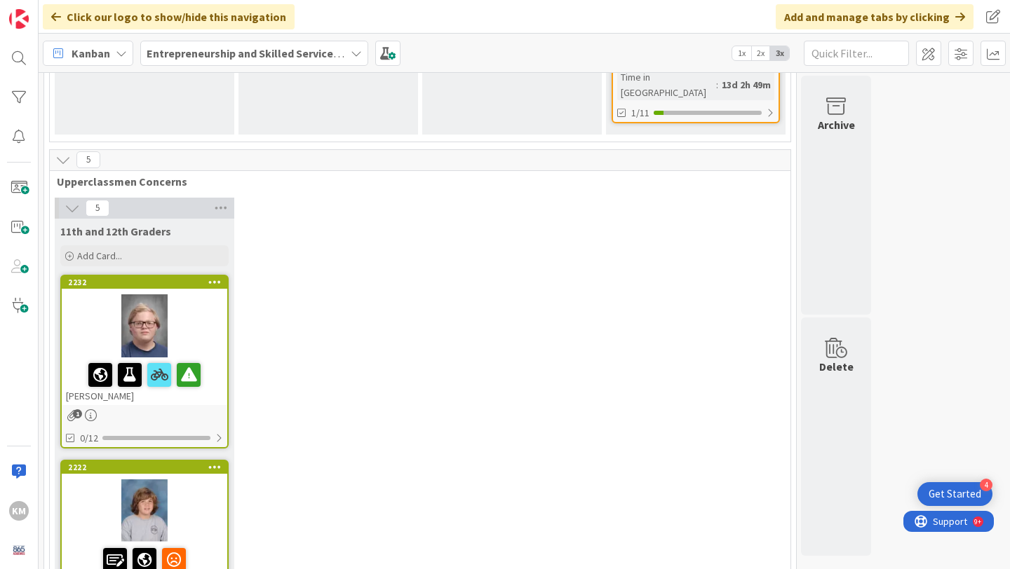
scroll to position [2301, 0]
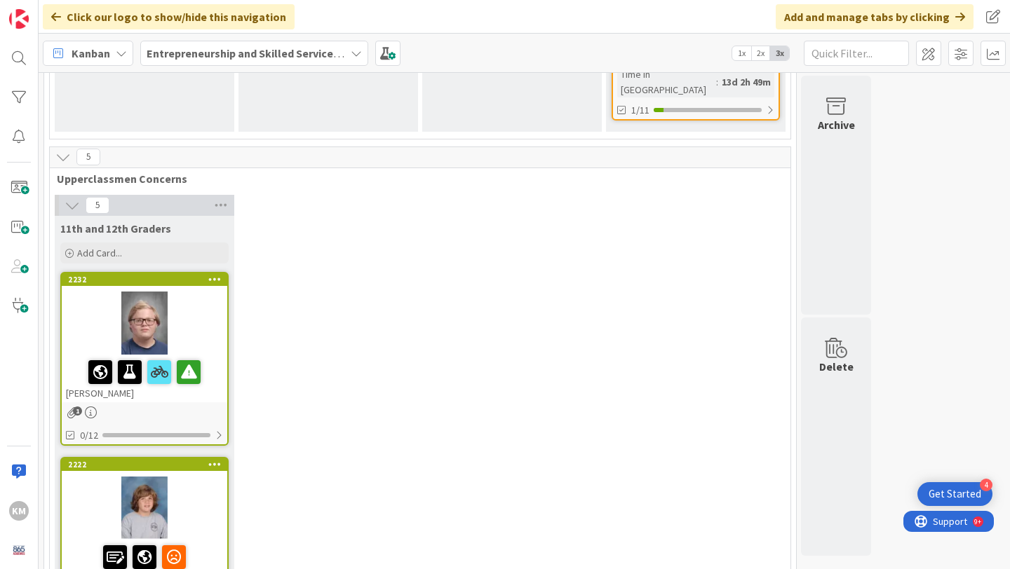
click at [200, 292] on div at bounding box center [144, 323] width 165 height 63
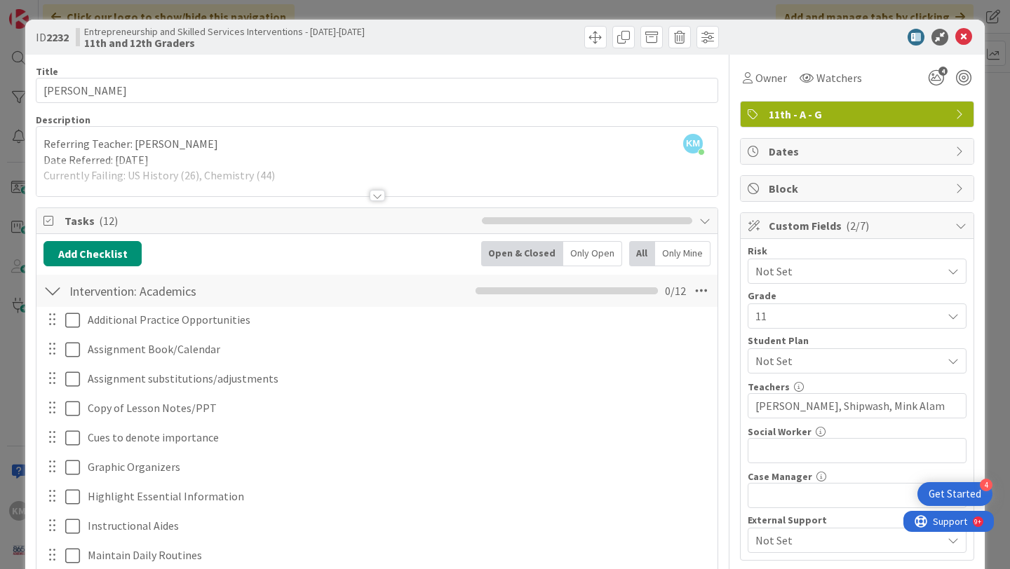
click at [379, 195] on div at bounding box center [377, 195] width 15 height 11
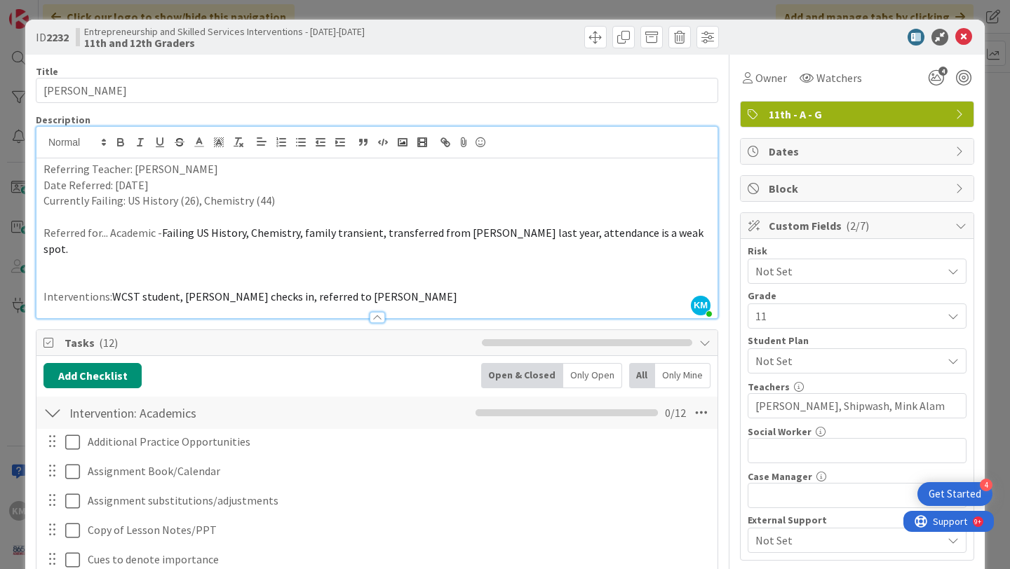
click at [389, 289] on p "Interventions: WCST student, [PERSON_NAME] checks in, referred to [PERSON_NAME]" at bounding box center [376, 297] width 667 height 16
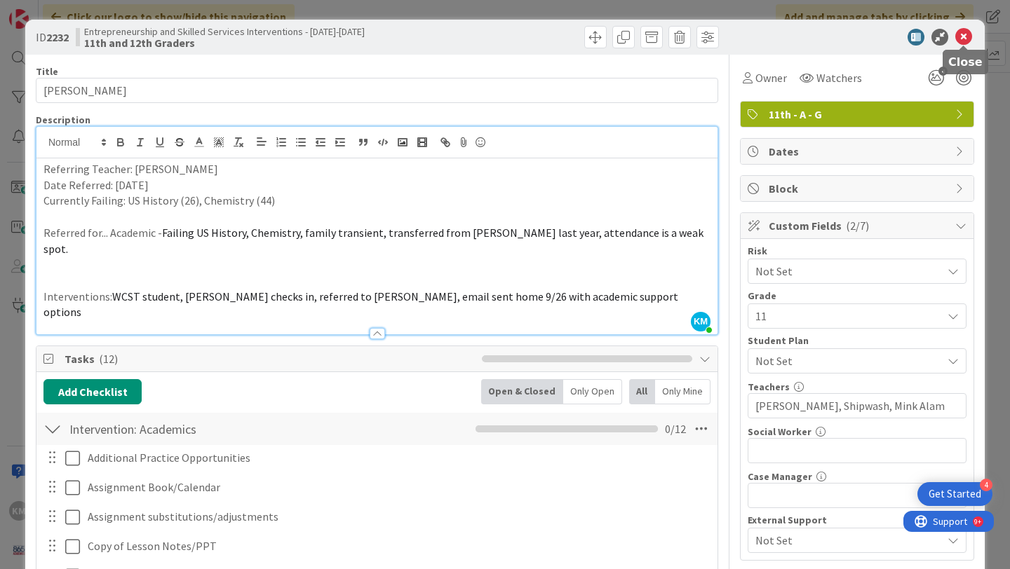
click at [965, 42] on icon at bounding box center [963, 37] width 17 height 17
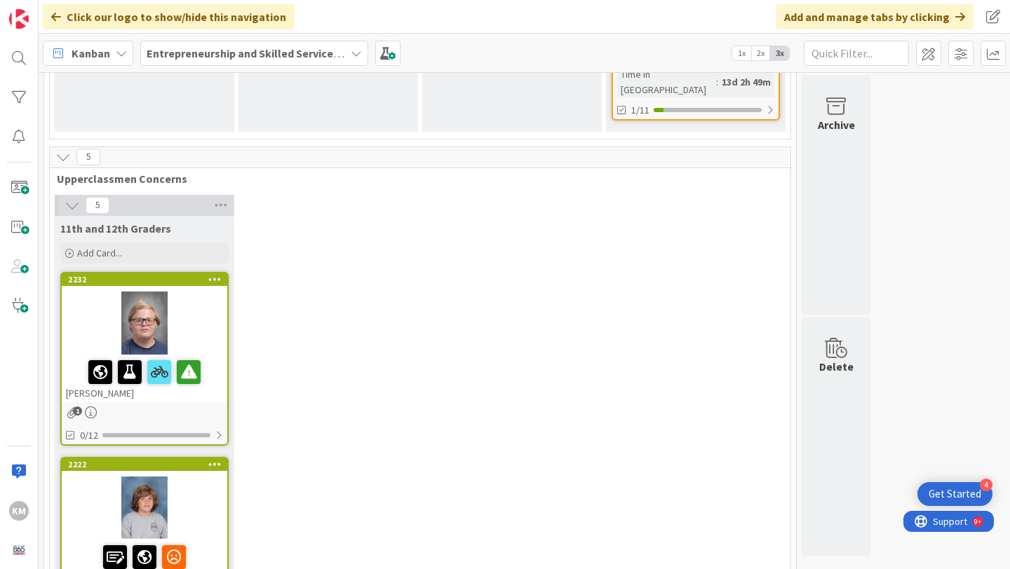
click at [199, 477] on div at bounding box center [144, 508] width 165 height 63
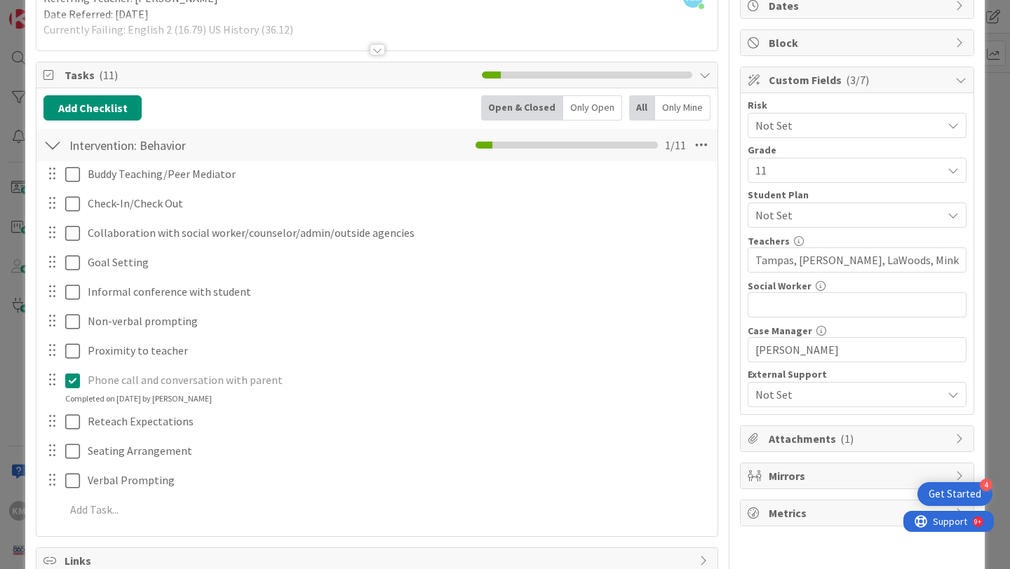
scroll to position [163, 0]
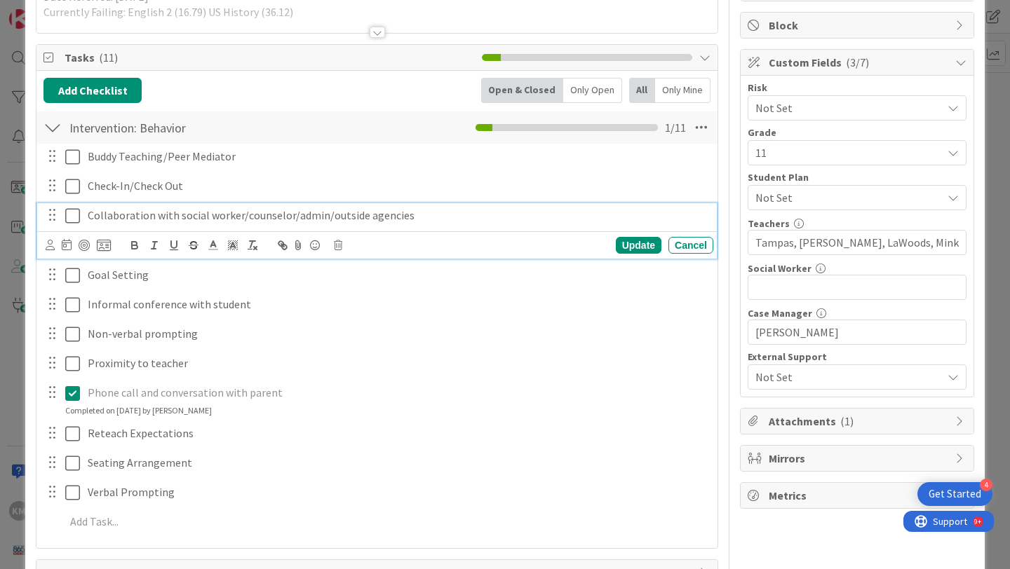
click at [75, 220] on icon at bounding box center [72, 216] width 15 height 17
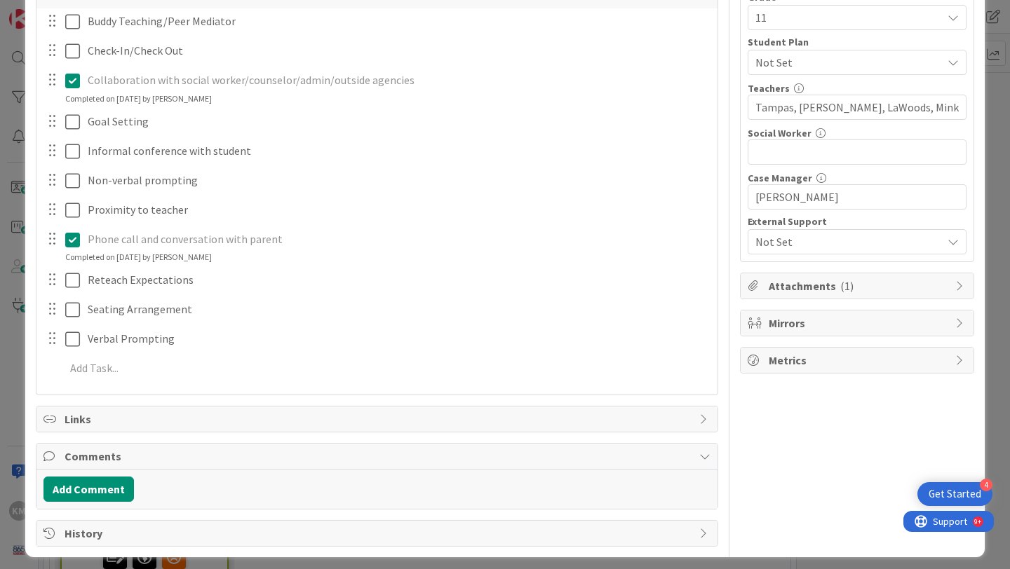
scroll to position [306, 0]
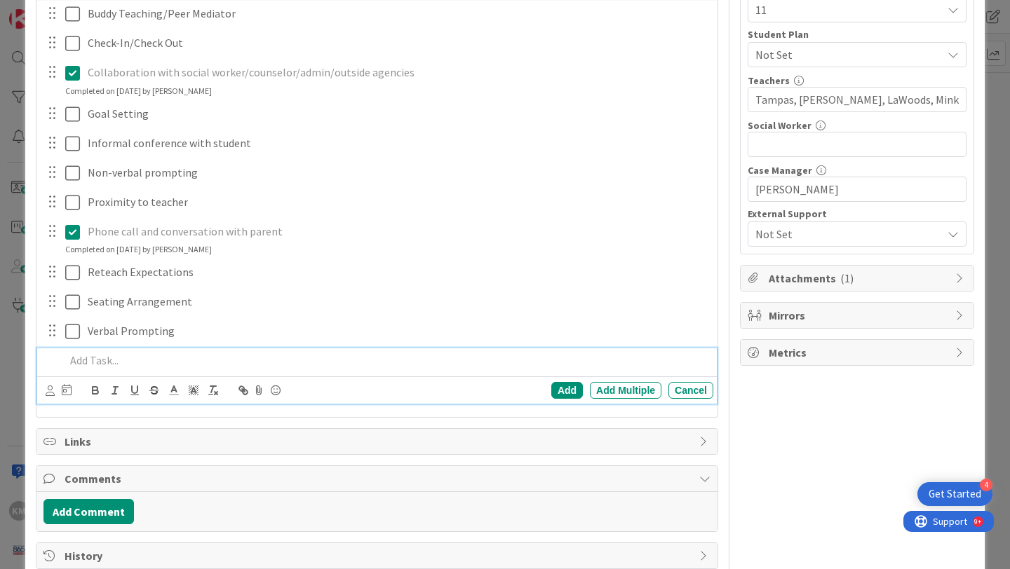
click at [106, 362] on p at bounding box center [386, 361] width 642 height 16
click at [570, 393] on div "Add" at bounding box center [567, 390] width 32 height 17
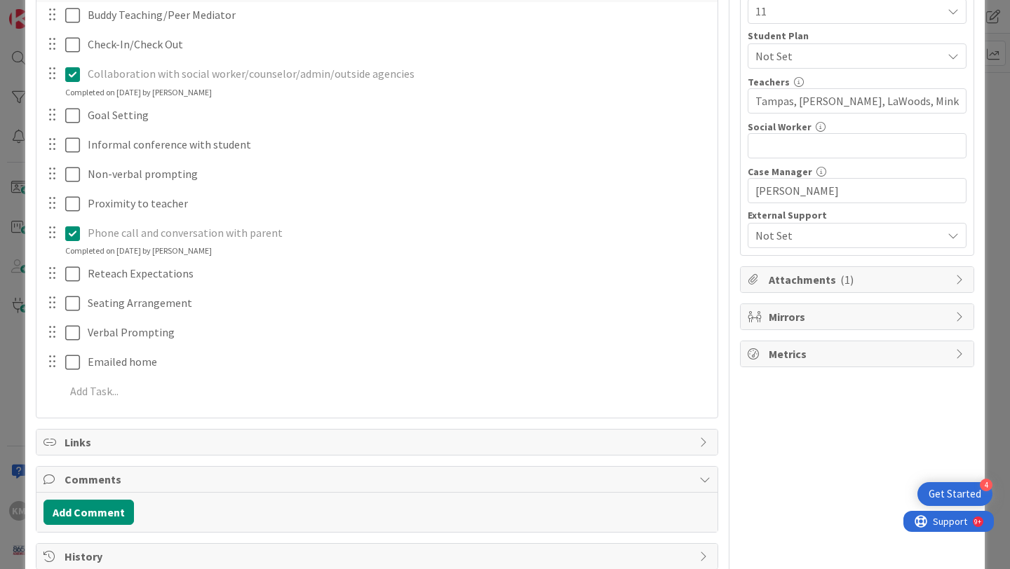
scroll to position [336, 0]
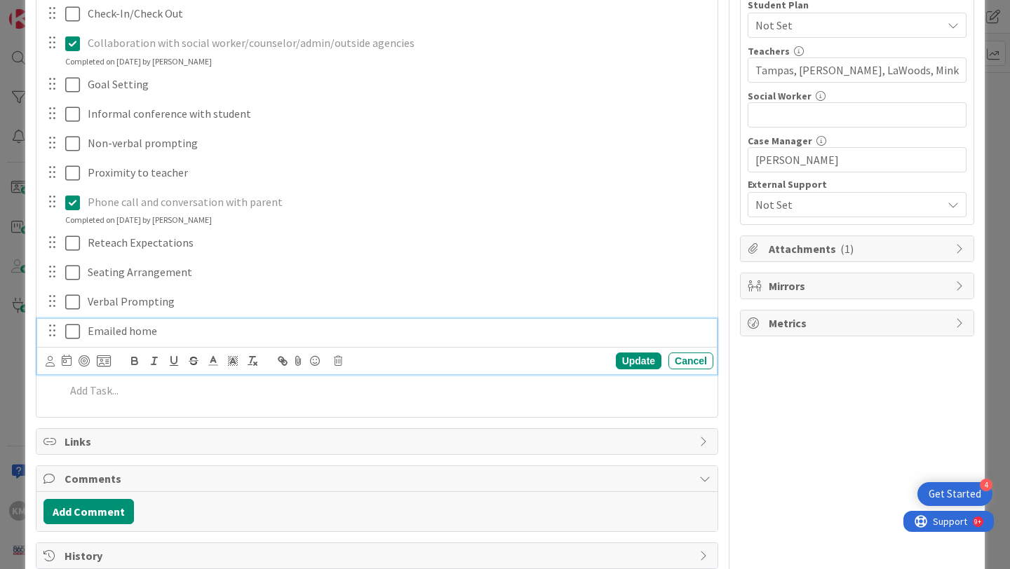
click at [74, 328] on icon at bounding box center [72, 331] width 15 height 17
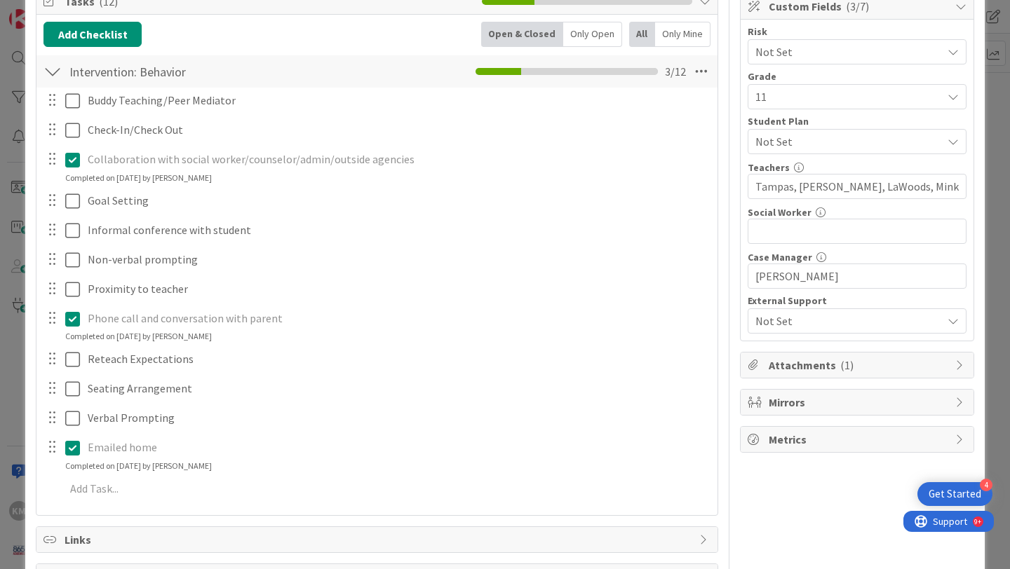
scroll to position [0, 0]
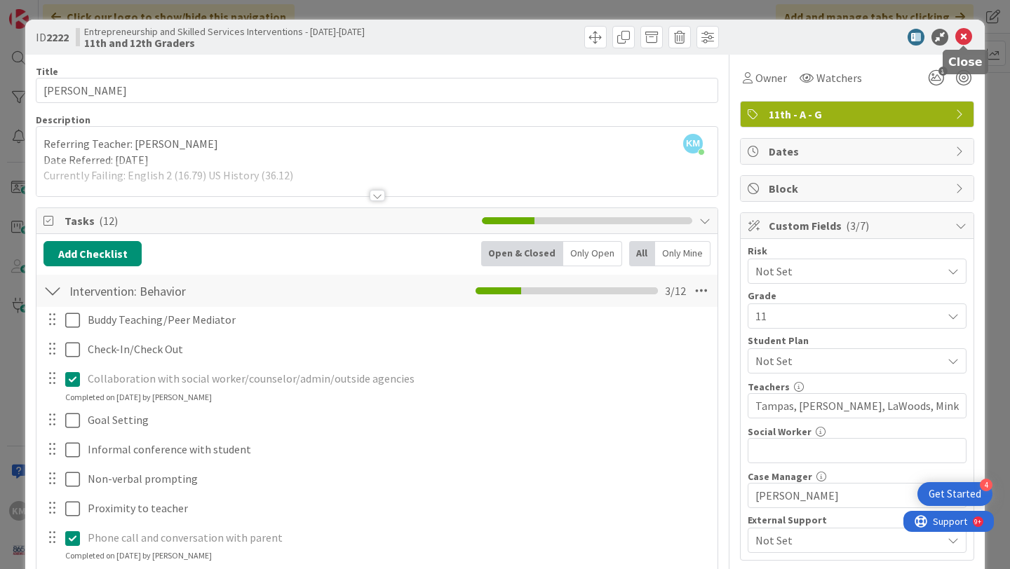
click at [959, 36] on icon at bounding box center [963, 37] width 17 height 17
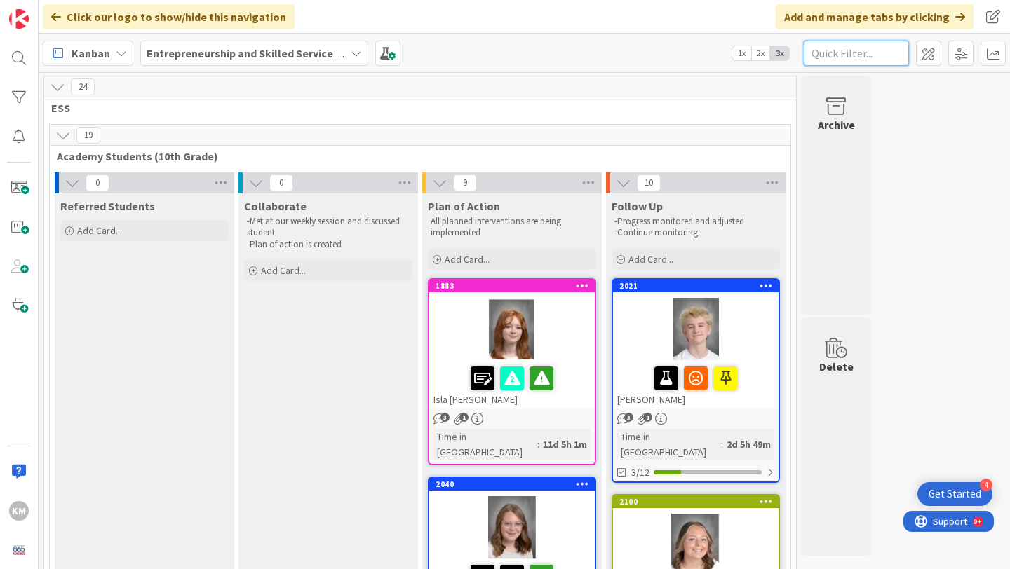
click at [848, 54] on input "text" at bounding box center [856, 53] width 105 height 25
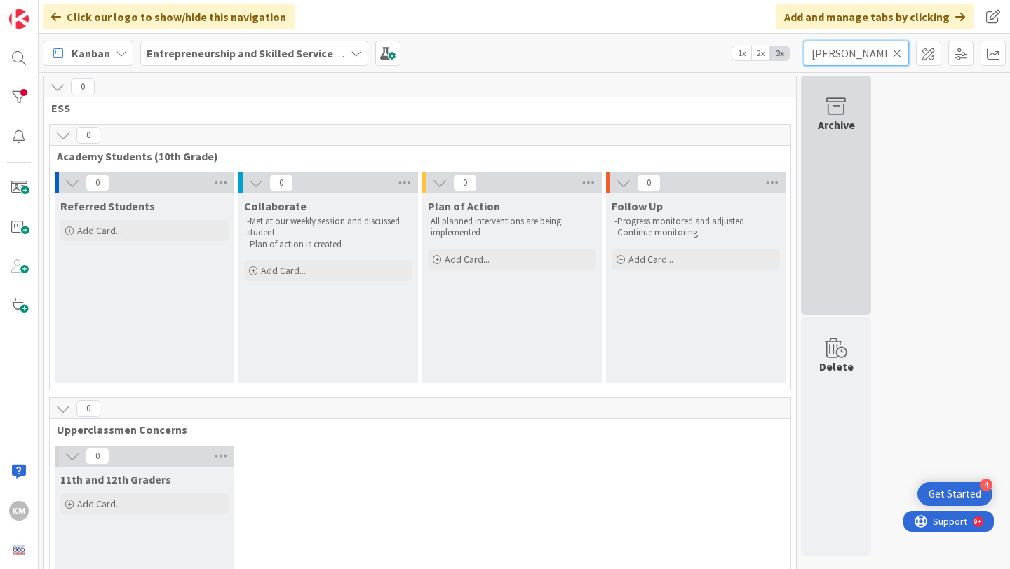
type input "[PERSON_NAME]"
click at [853, 119] on div "Archive" at bounding box center [836, 124] width 37 height 17
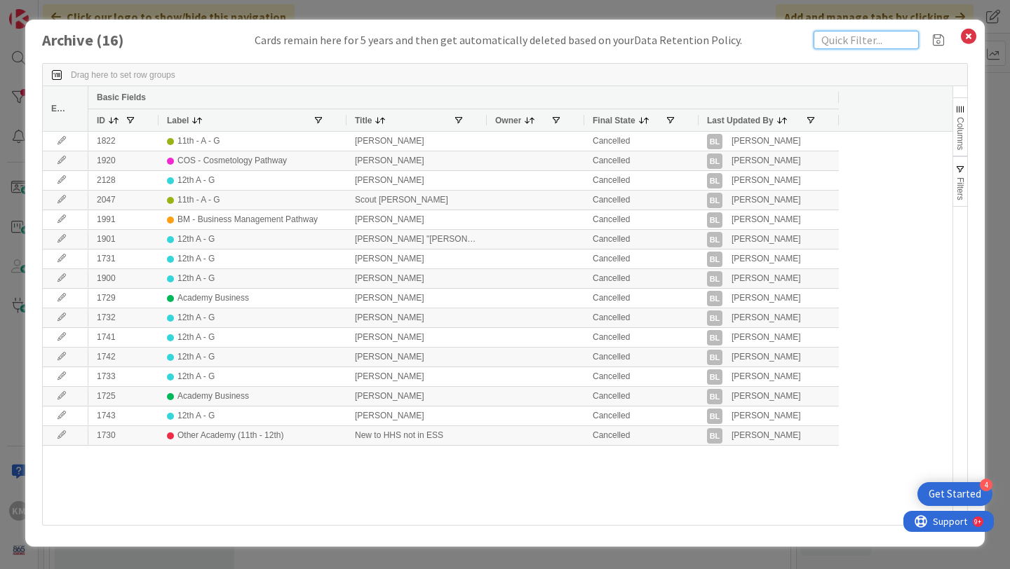
click at [863, 39] on input "text" at bounding box center [865, 40] width 105 height 18
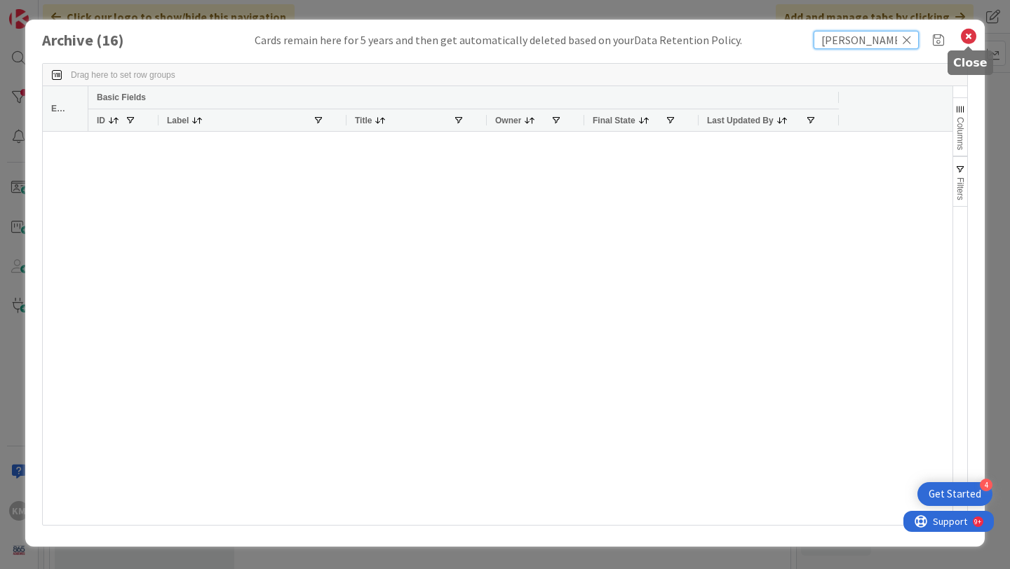
type input "[PERSON_NAME]"
click at [968, 38] on icon at bounding box center [968, 37] width 18 height 20
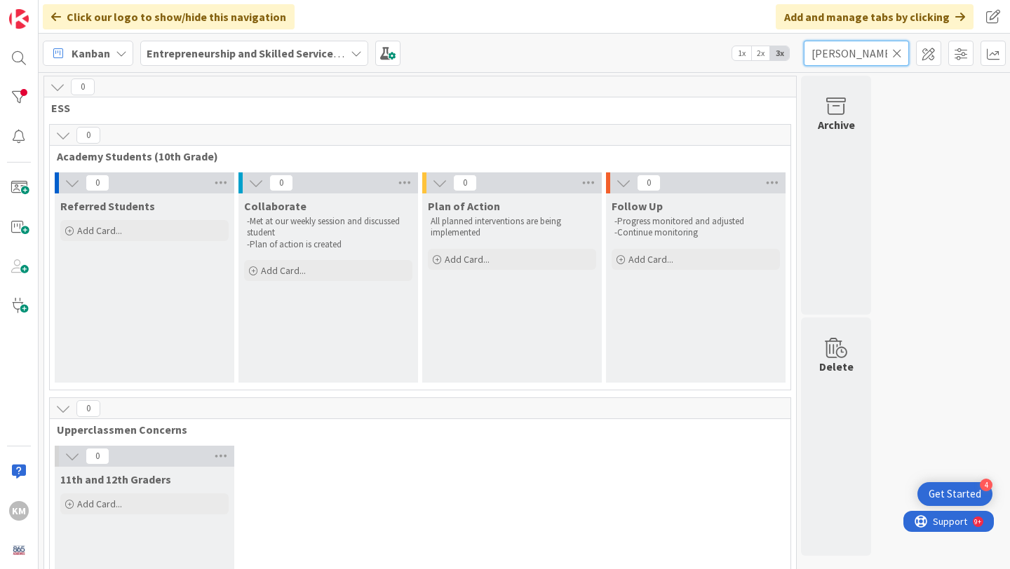
drag, startPoint x: 844, startPoint y: 59, endPoint x: 794, endPoint y: 53, distance: 50.2
click at [794, 53] on div "Kanban Entrepreneurship and Skilled Services Interventions - [DATE]-[DATE] 1x 2…" at bounding box center [524, 53] width 971 height 39
type input "[PERSON_NAME]"
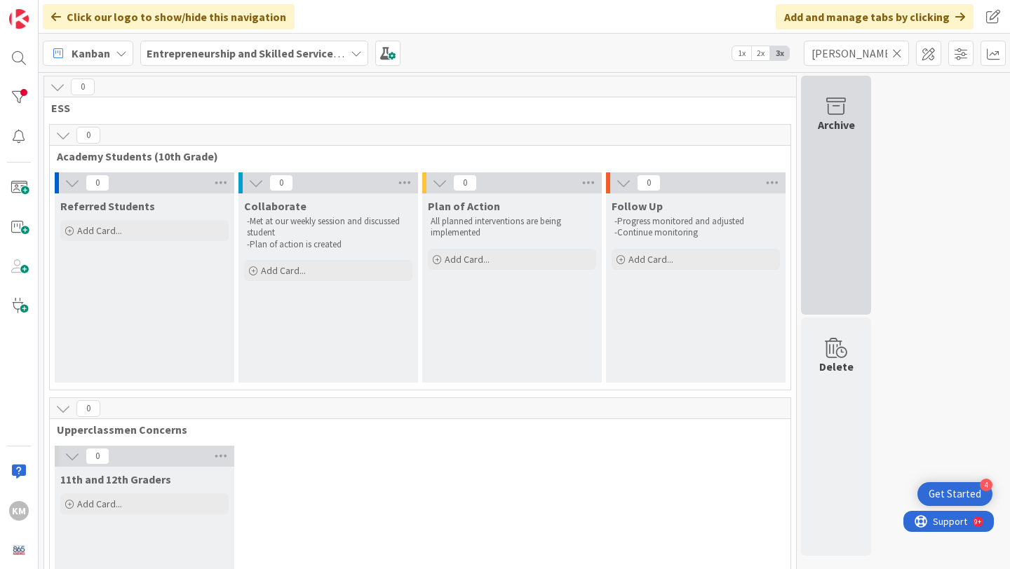
click at [844, 106] on icon at bounding box center [835, 107] width 53 height 20
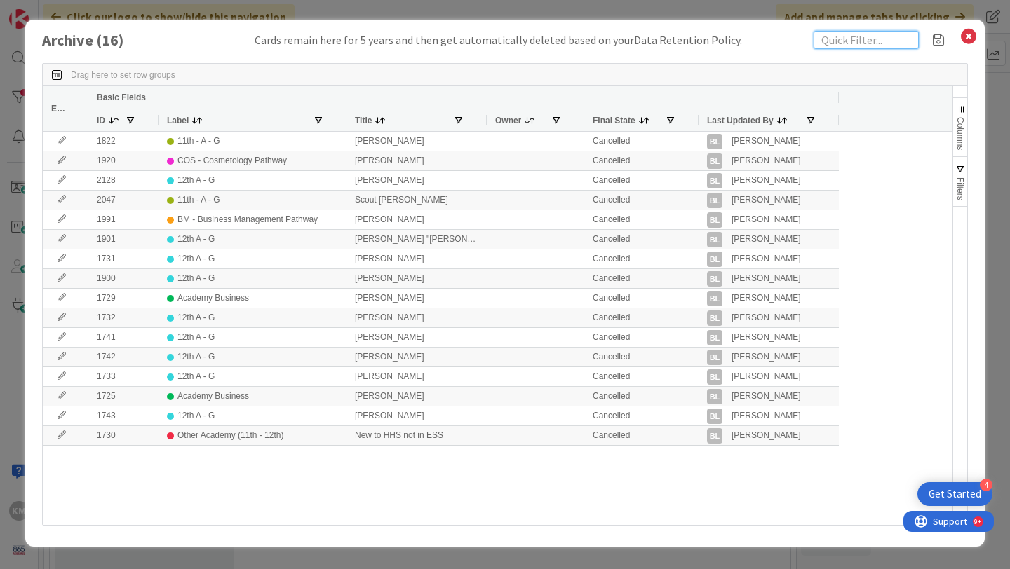
click at [844, 39] on input "text" at bounding box center [865, 40] width 105 height 18
type input "[PERSON_NAME]"
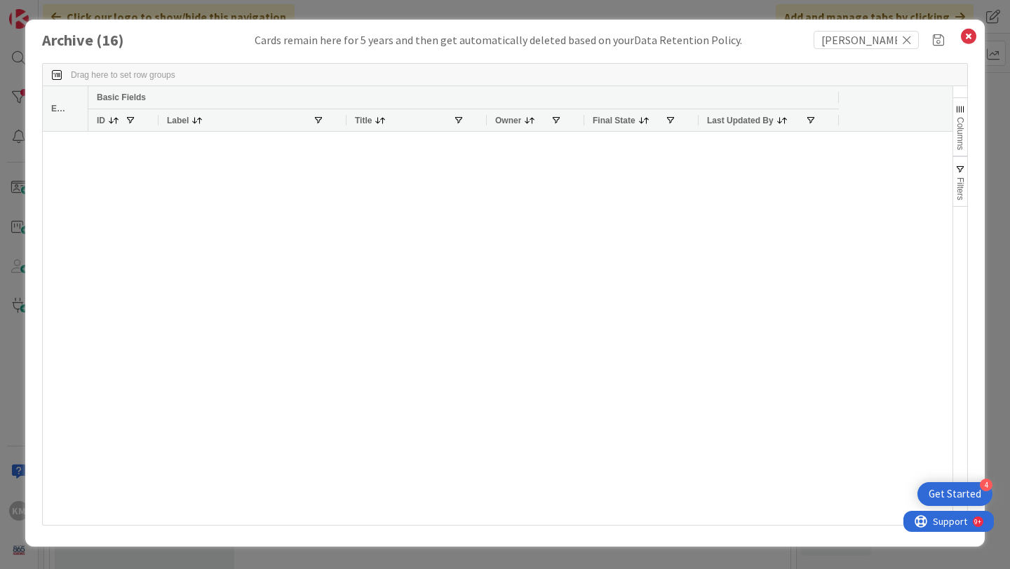
click at [908, 39] on icon at bounding box center [907, 40] width 10 height 13
click at [867, 40] on input "text" at bounding box center [865, 40] width 105 height 18
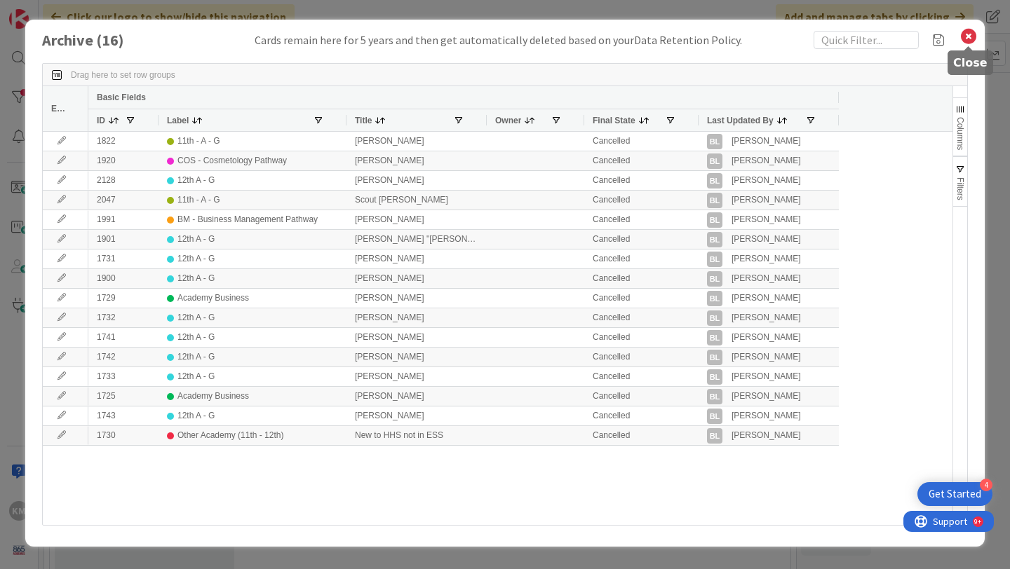
click at [968, 37] on icon at bounding box center [968, 37] width 18 height 20
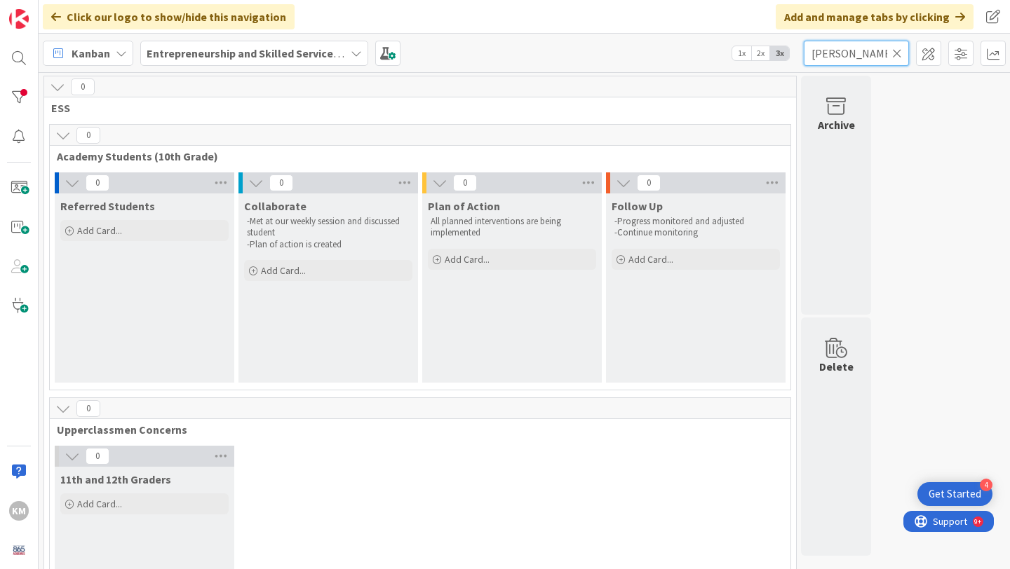
click at [850, 58] on input "[PERSON_NAME]" at bounding box center [856, 53] width 105 height 25
drag, startPoint x: 850, startPoint y: 58, endPoint x: 790, endPoint y: 58, distance: 59.6
click at [790, 58] on div "Kanban Entrepreneurship and Skilled Services Interventions - [DATE]-[DATE] 1x 2…" at bounding box center [524, 53] width 971 height 39
drag, startPoint x: 847, startPoint y: 56, endPoint x: 806, endPoint y: 55, distance: 41.4
click at [806, 55] on input "daugh" at bounding box center [856, 53] width 105 height 25
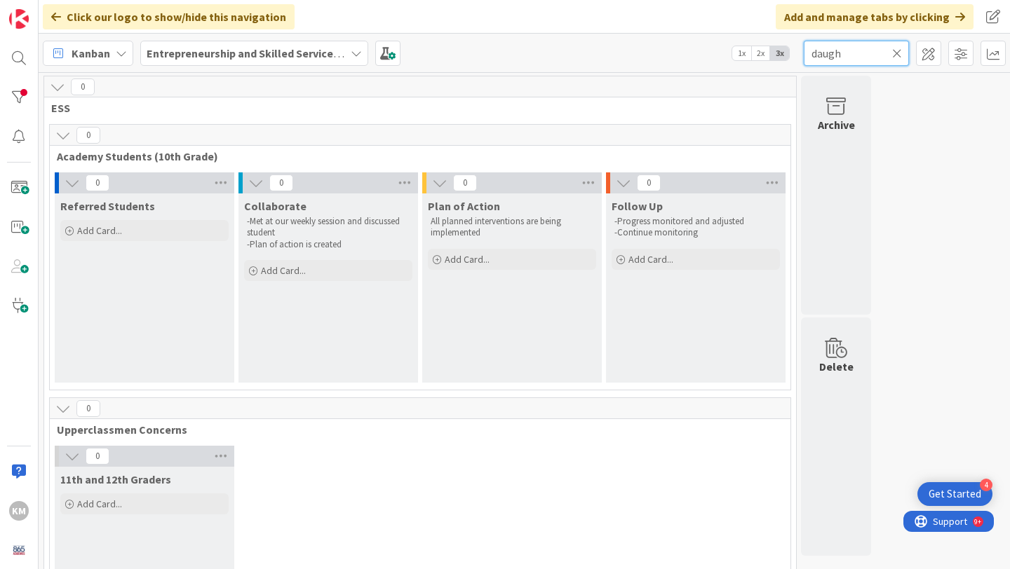
type input "daugh"
click at [740, 55] on span "1x" at bounding box center [741, 53] width 19 height 14
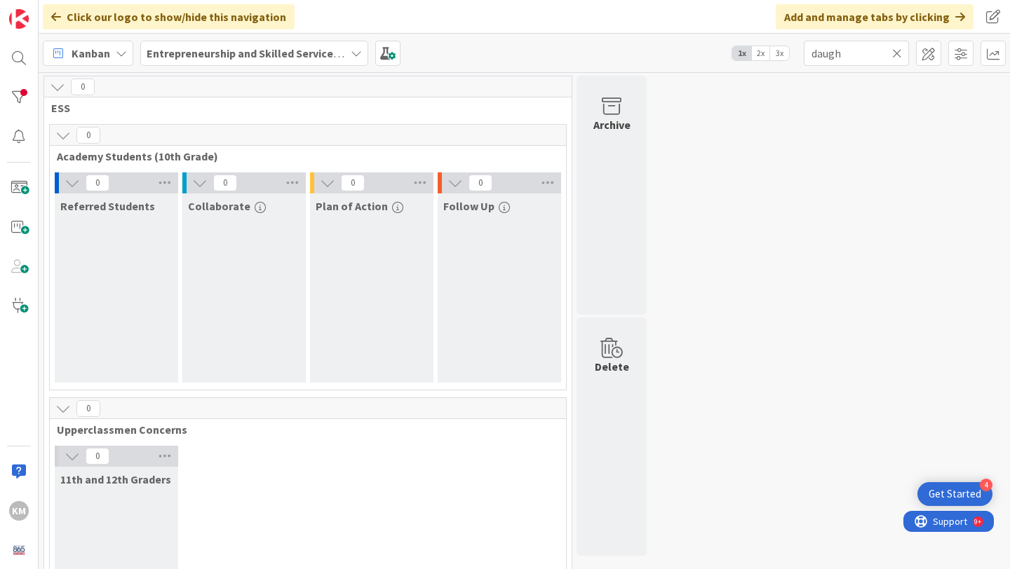
click at [763, 52] on span "2x" at bounding box center [760, 53] width 19 height 14
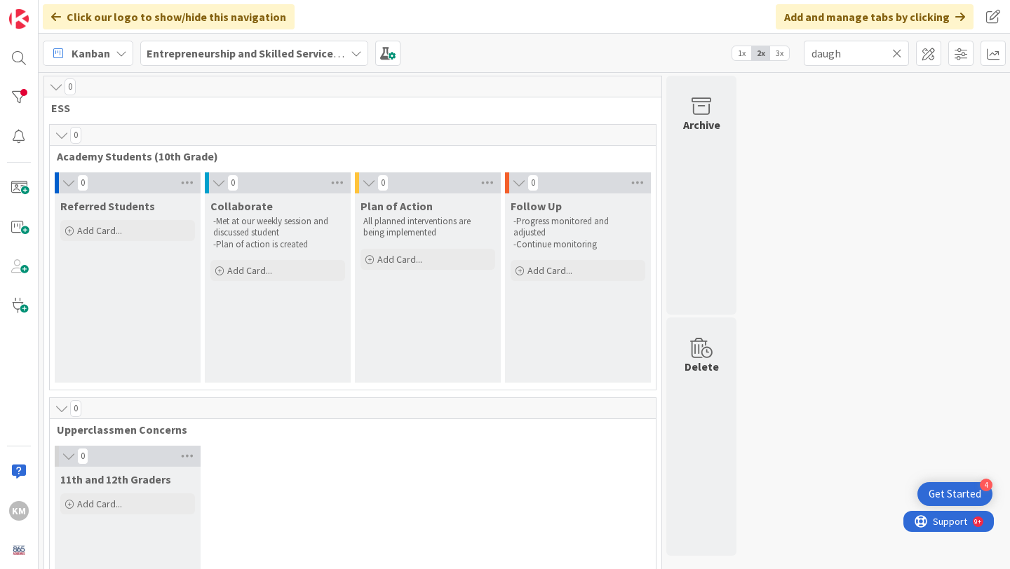
click at [778, 54] on span "3x" at bounding box center [779, 53] width 19 height 14
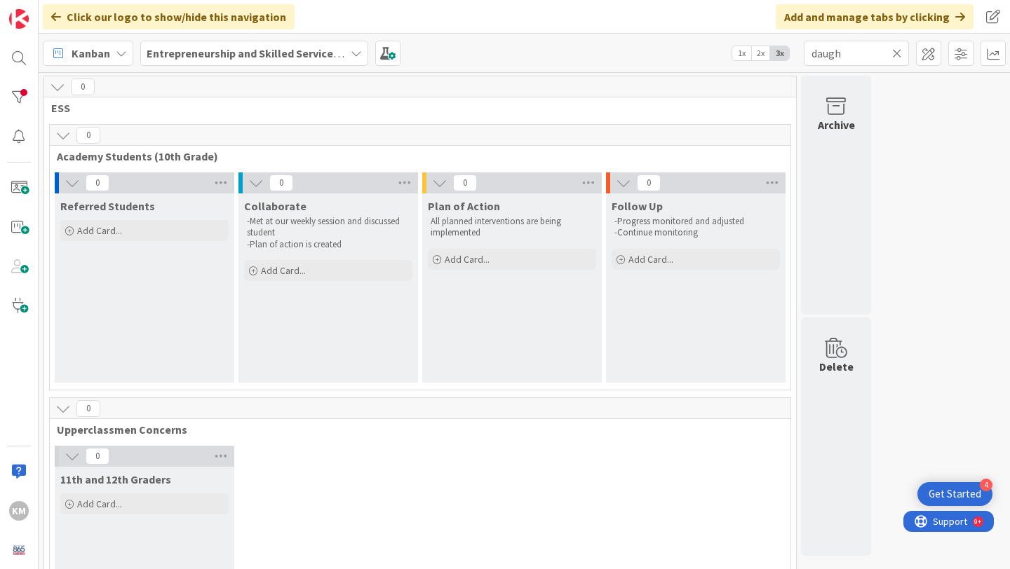
click at [895, 56] on icon at bounding box center [897, 53] width 10 height 13
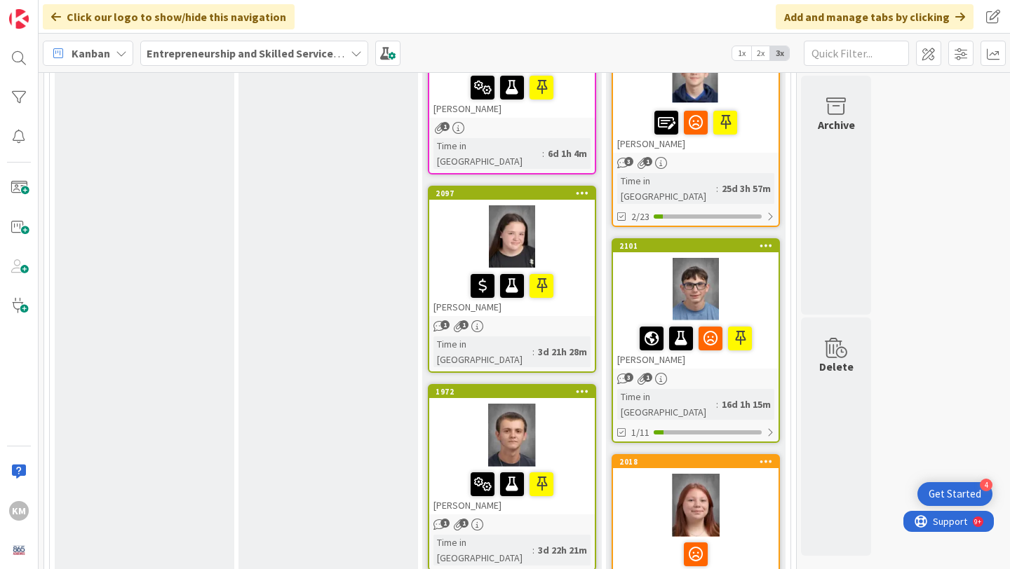
scroll to position [1074, 0]
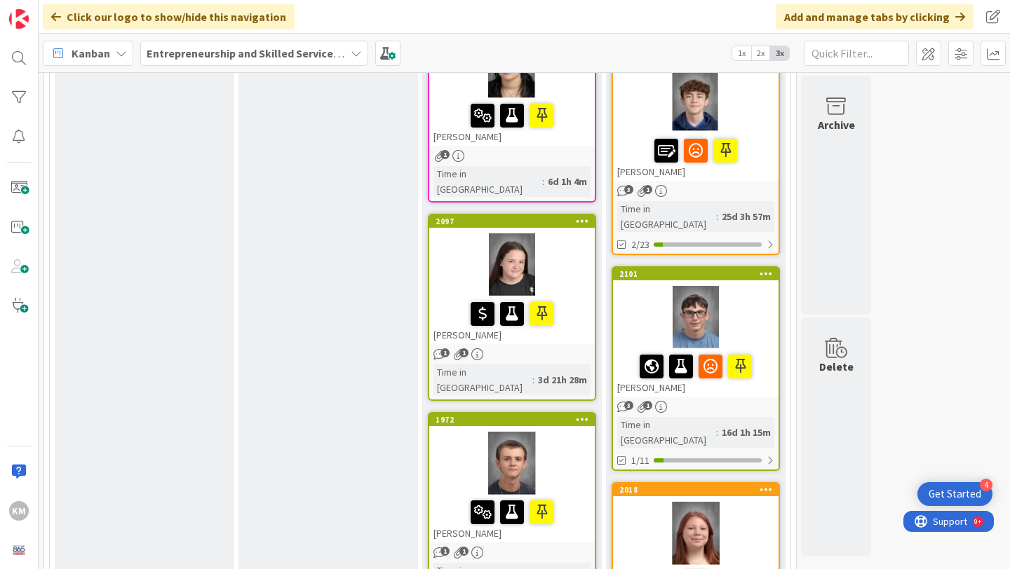
click at [443, 234] on div at bounding box center [511, 265] width 165 height 63
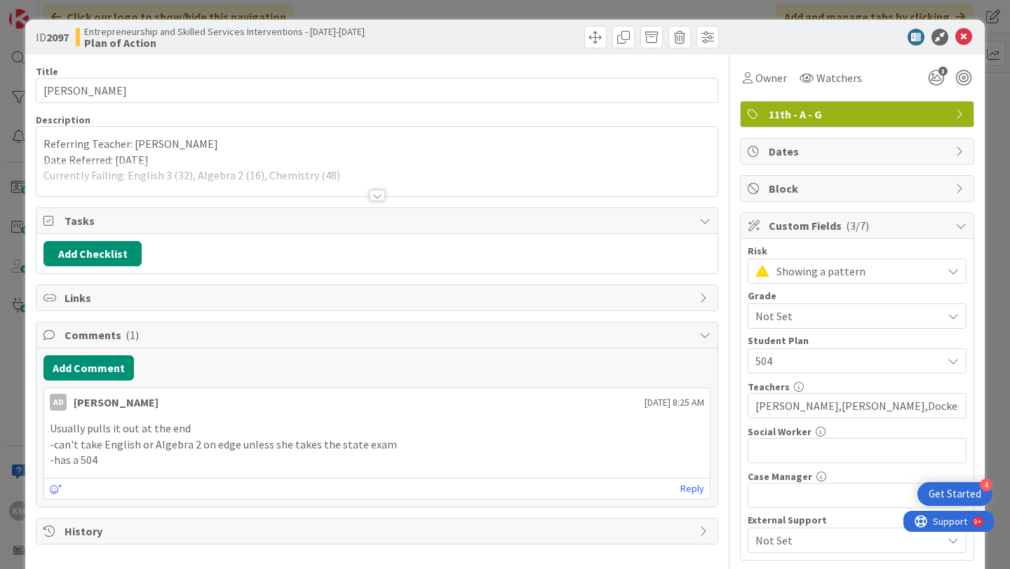
click at [377, 192] on div at bounding box center [377, 195] width 15 height 11
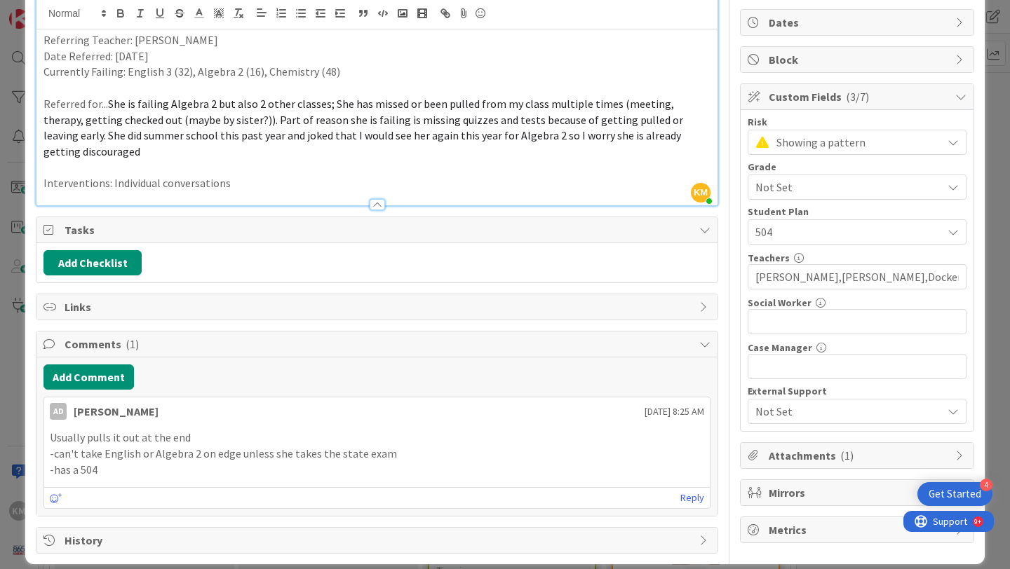
scroll to position [133, 0]
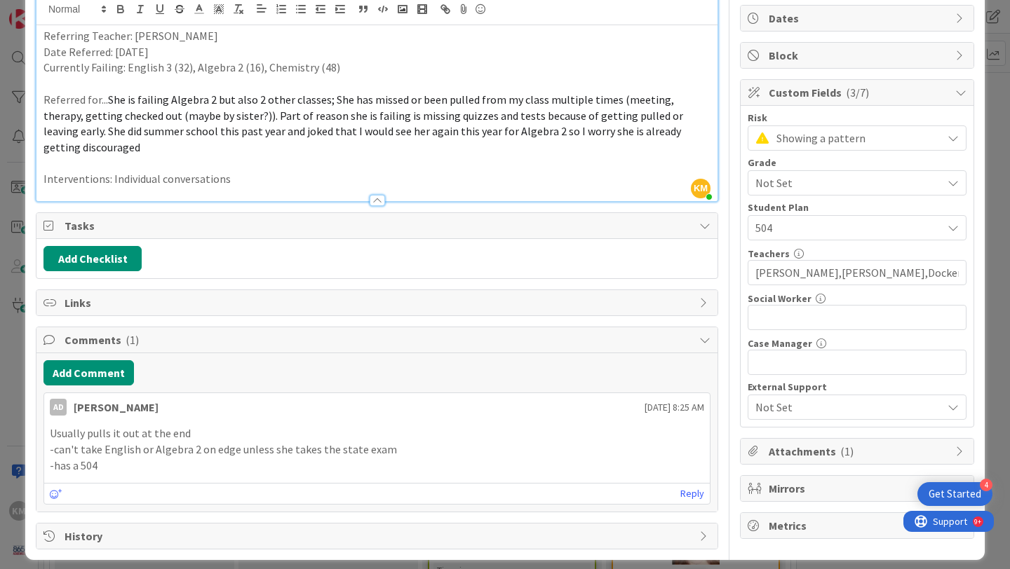
click at [257, 171] on p "Interventions: Individual conversations" at bounding box center [376, 179] width 667 height 16
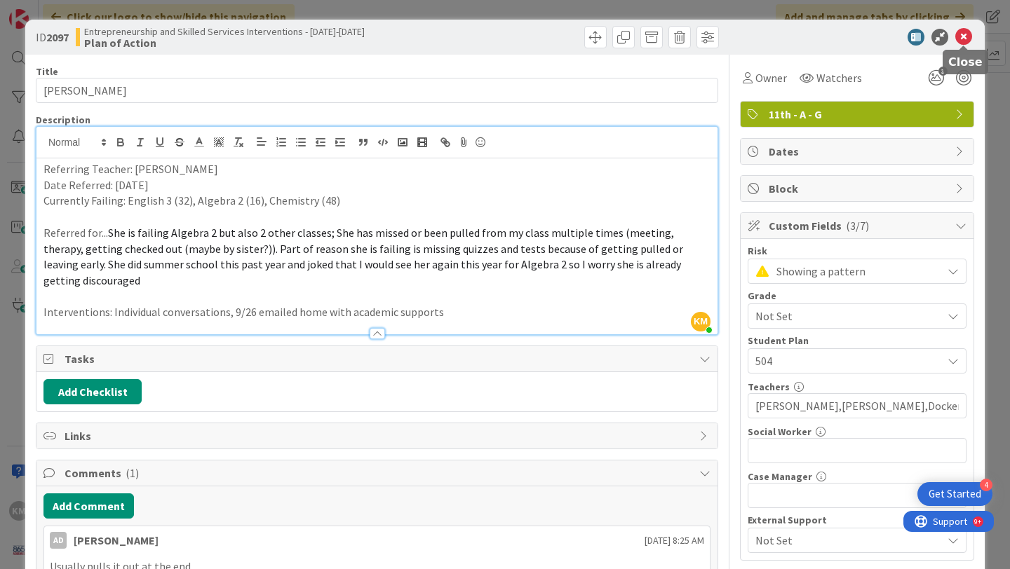
click at [965, 35] on icon at bounding box center [963, 37] width 17 height 17
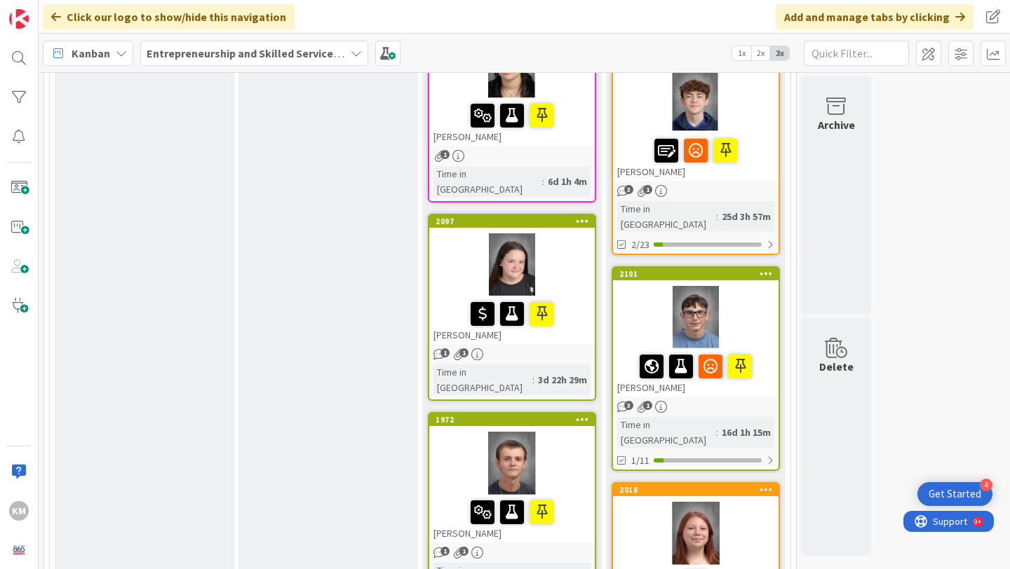
click at [558, 432] on div at bounding box center [511, 463] width 165 height 63
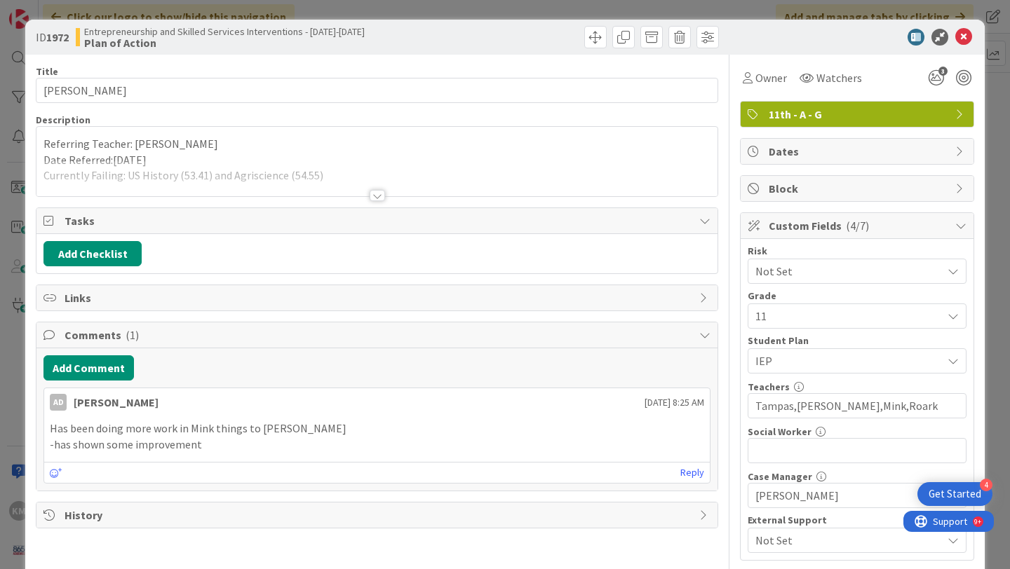
click at [377, 195] on div at bounding box center [377, 195] width 15 height 11
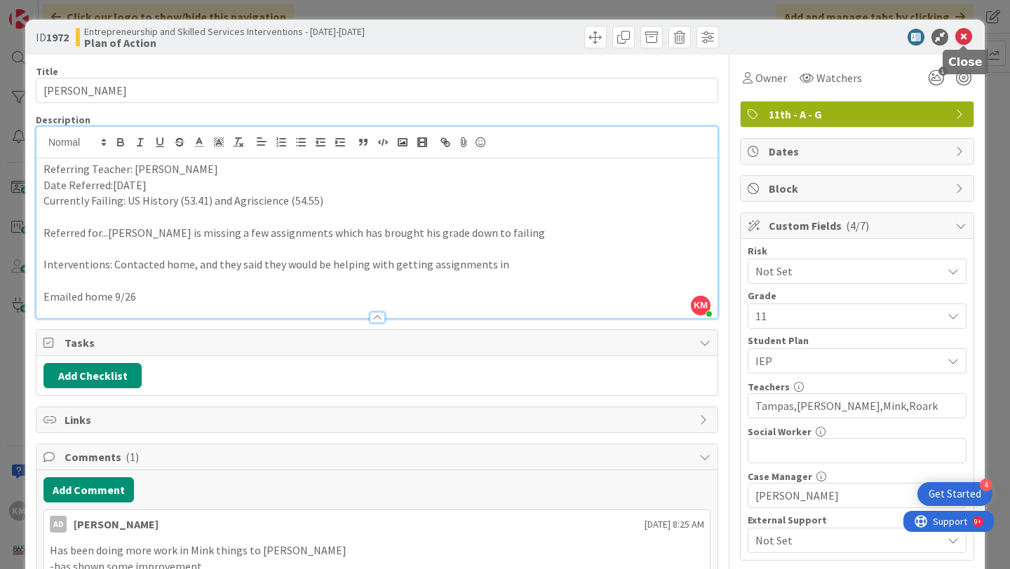
click at [964, 39] on icon at bounding box center [963, 37] width 17 height 17
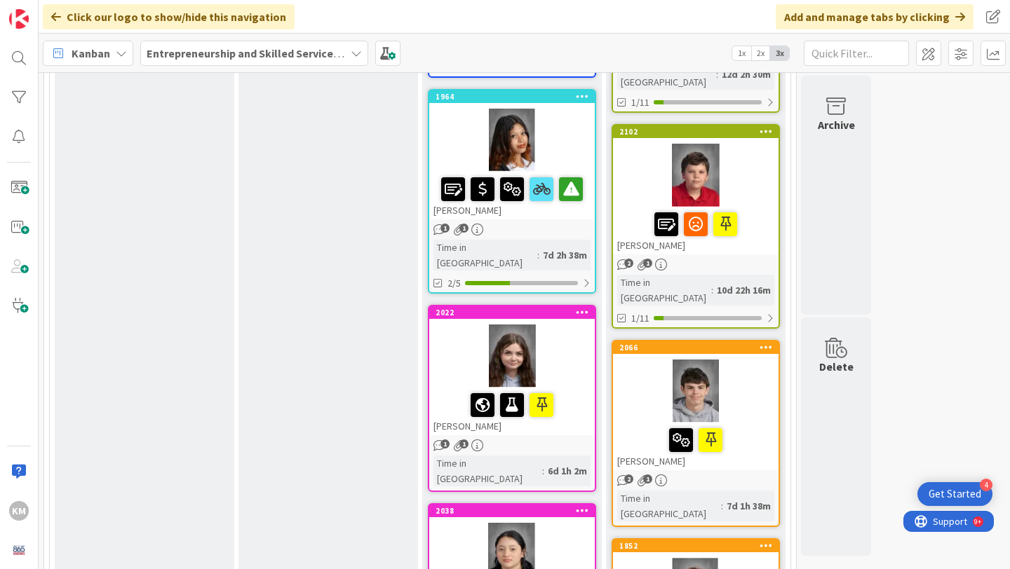
scroll to position [580, 0]
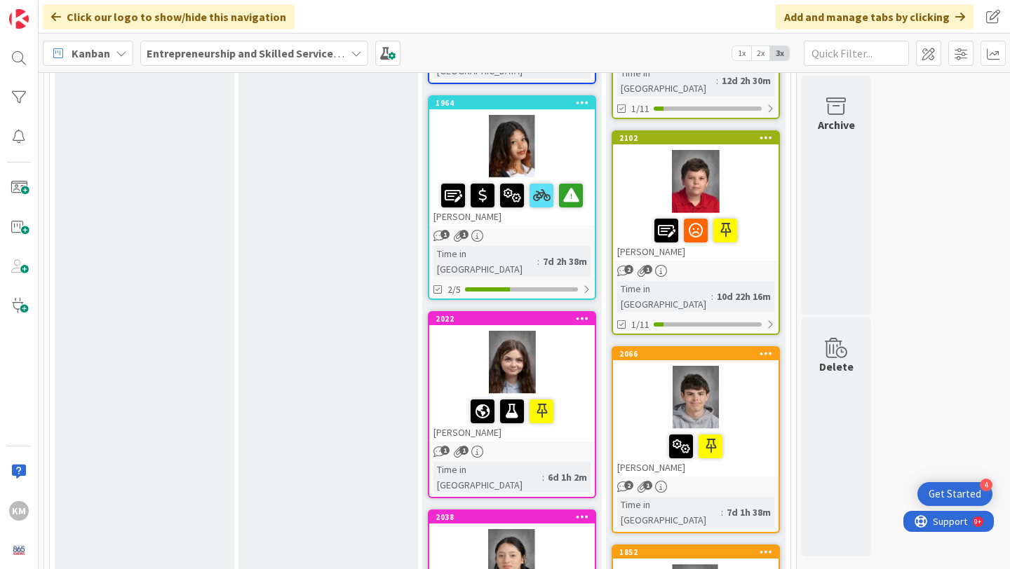
click at [647, 372] on div at bounding box center [695, 397] width 165 height 63
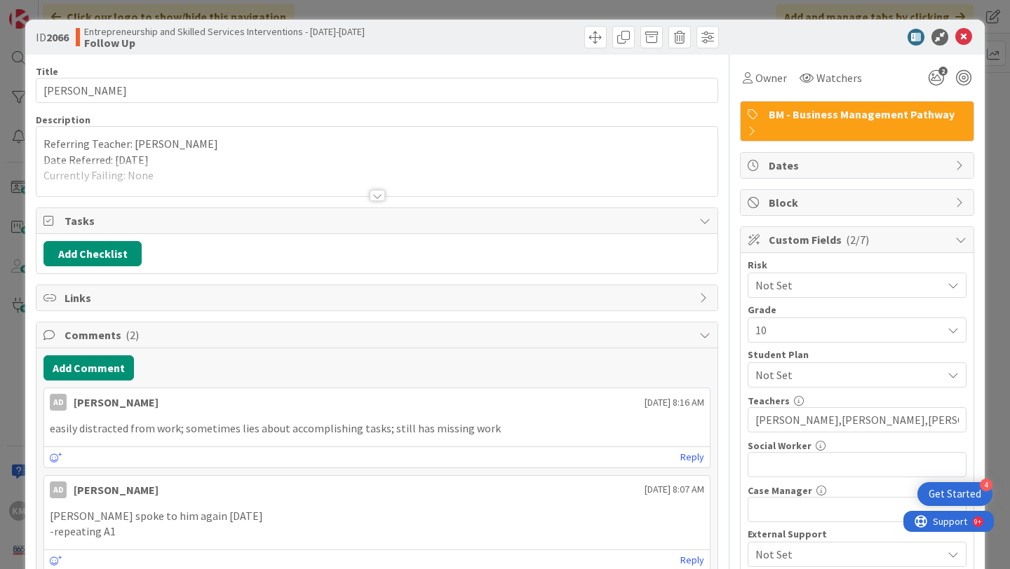
click at [380, 192] on div at bounding box center [377, 195] width 15 height 11
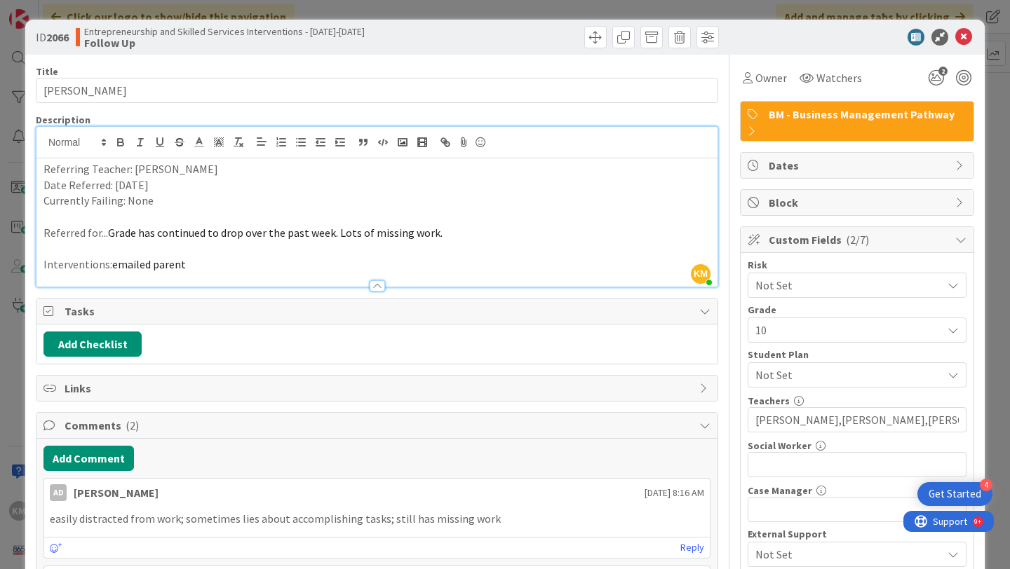
click at [159, 201] on p "Currently Failing: None" at bounding box center [376, 201] width 667 height 16
click at [191, 266] on p "Interventions: emailed parent" at bounding box center [376, 265] width 667 height 16
click at [965, 37] on icon at bounding box center [963, 37] width 17 height 17
